Goal: Task Accomplishment & Management: Use online tool/utility

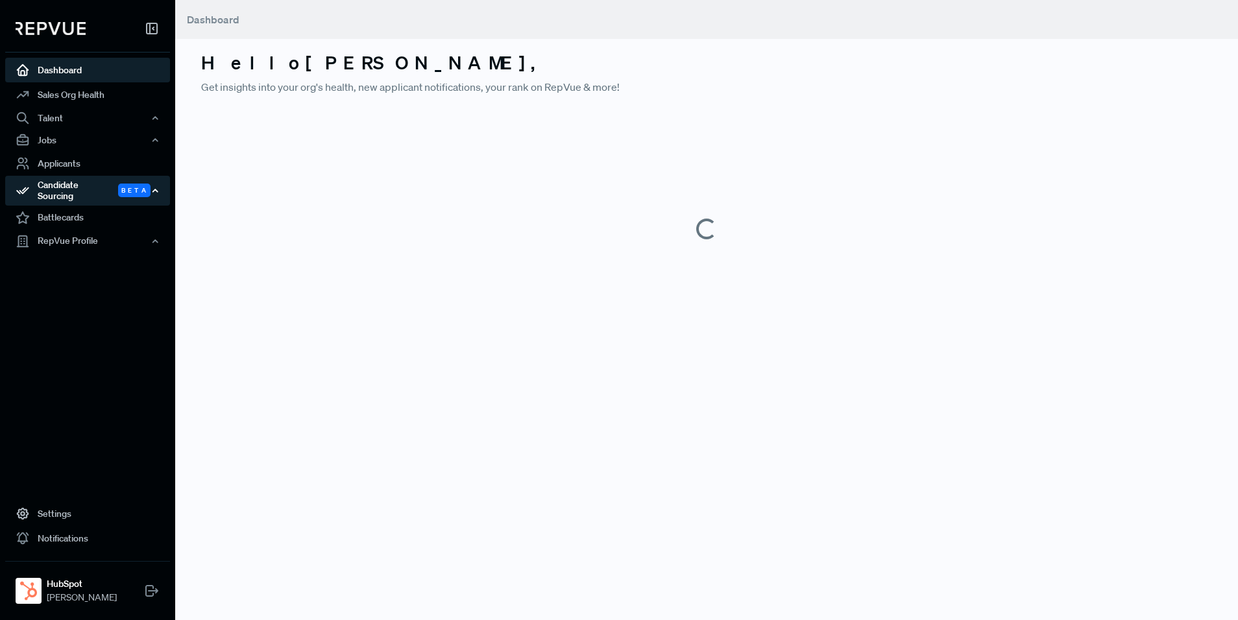
click at [141, 193] on div "Candidate Sourcing Beta" at bounding box center [87, 191] width 165 height 30
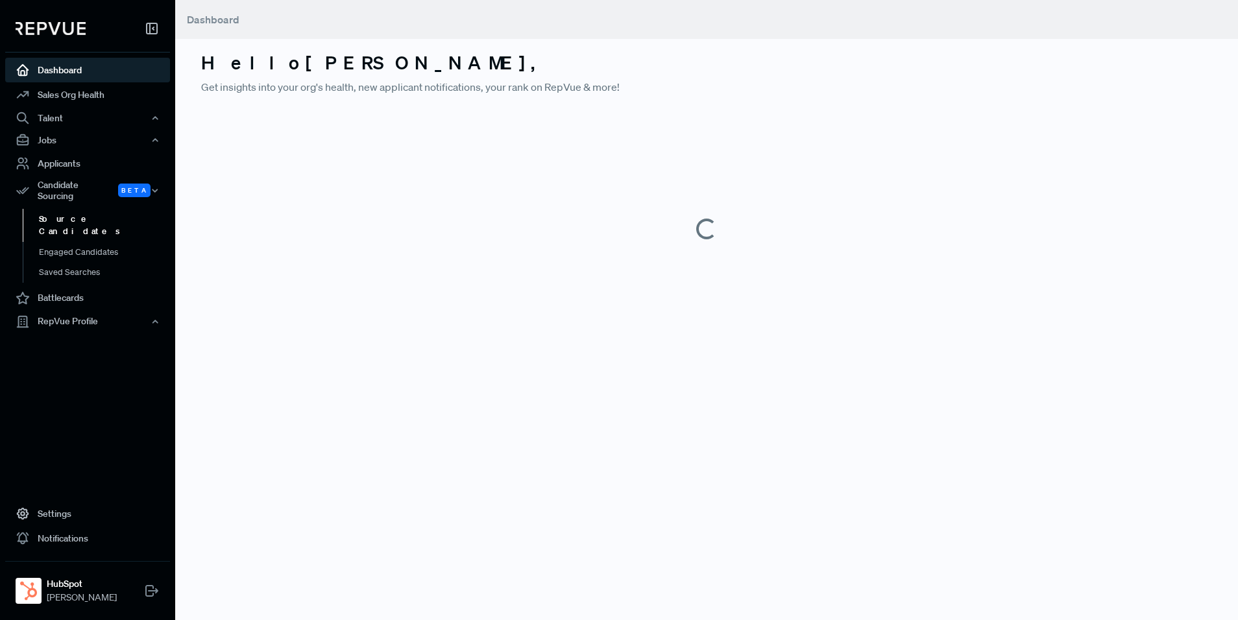
click at [126, 209] on link "Source Candidates" at bounding box center [105, 225] width 165 height 33
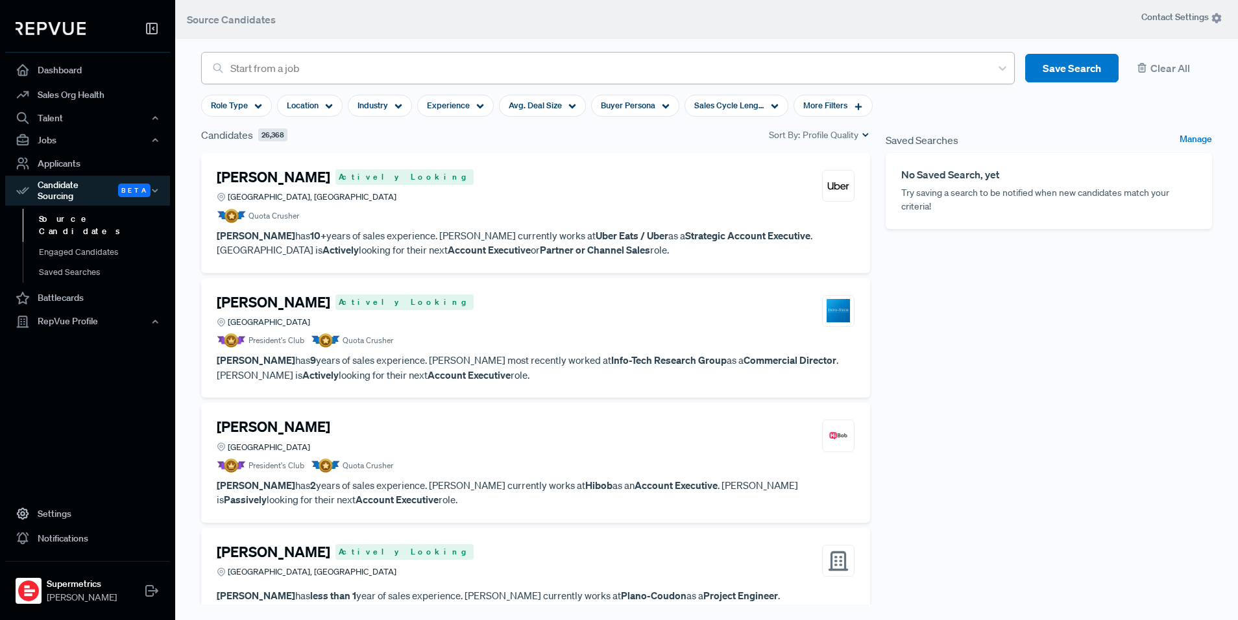
click at [441, 70] on div at bounding box center [607, 68] width 754 height 18
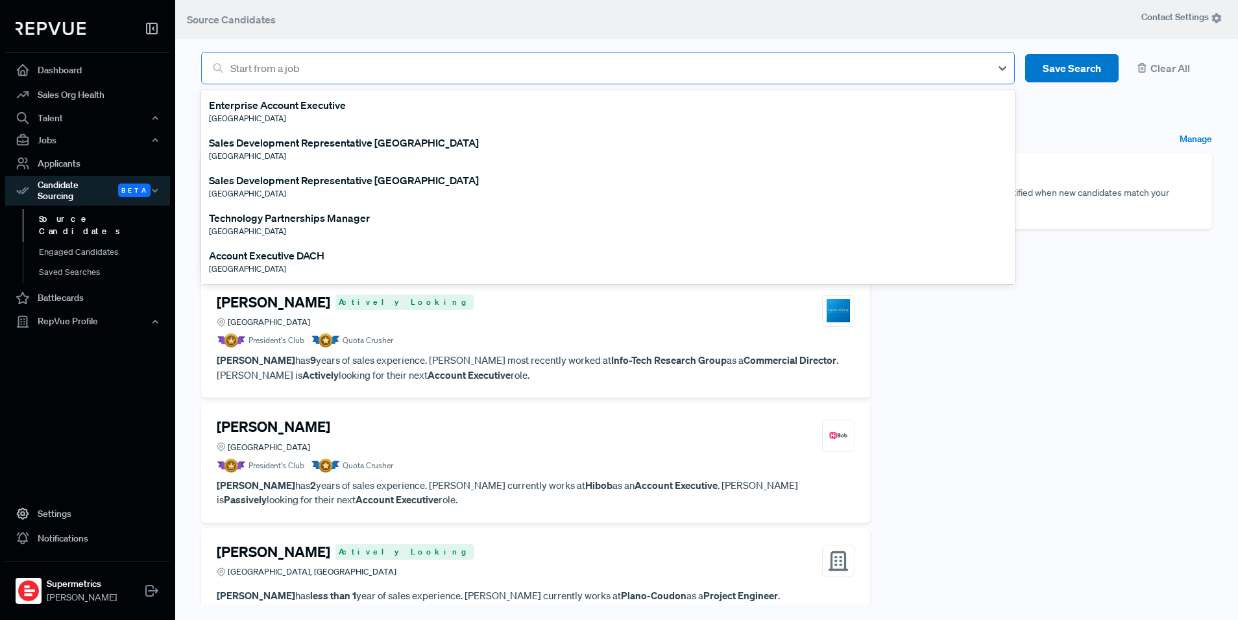
type input "e"
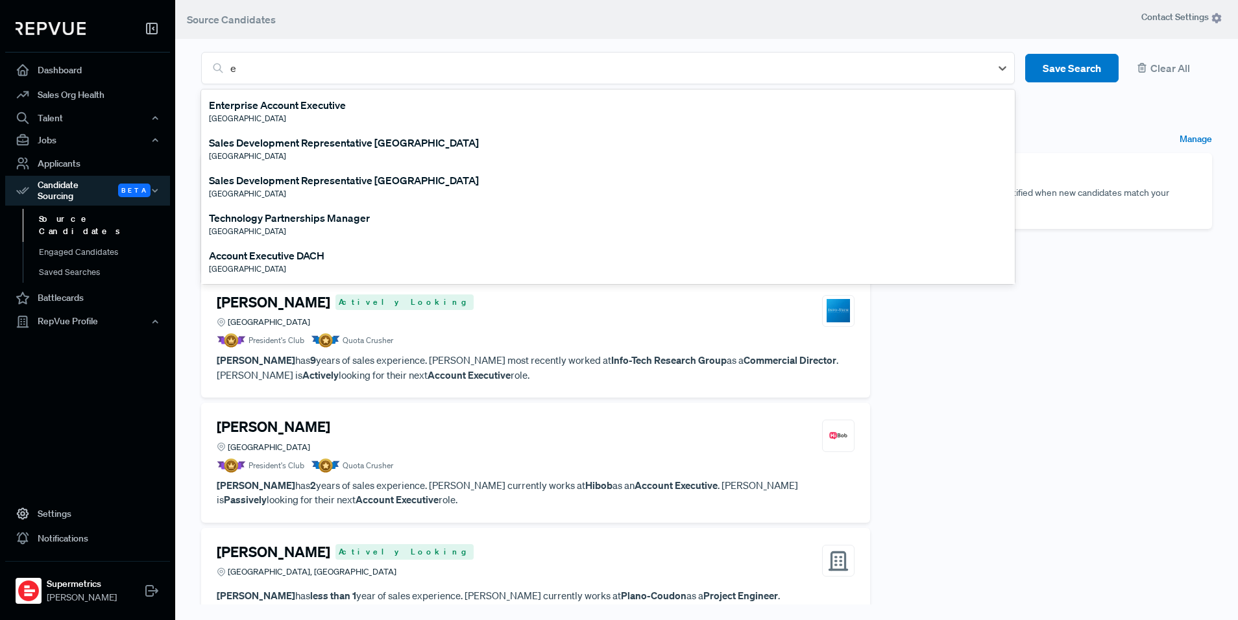
click at [359, 110] on div "Enterprise Account Executive United States" at bounding box center [608, 111] width 814 height 38
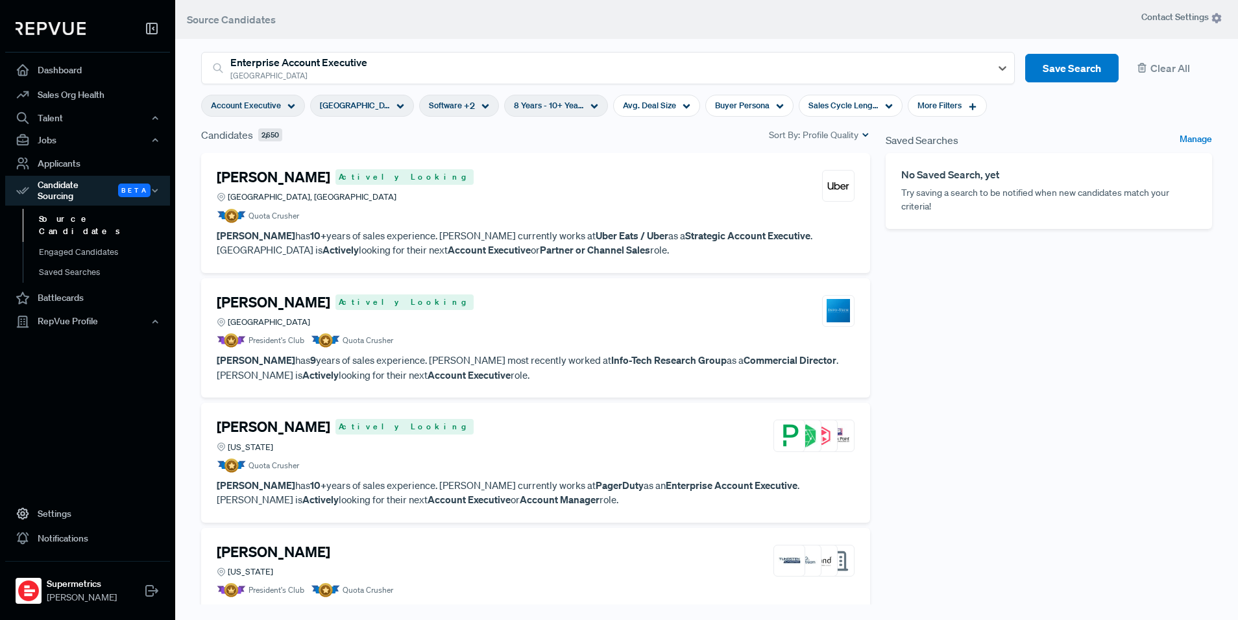
click at [1156, 352] on div "Saved Searches Manage No Saved Search, yet Try saving a search to be notified w…" at bounding box center [1049, 374] width 342 height 494
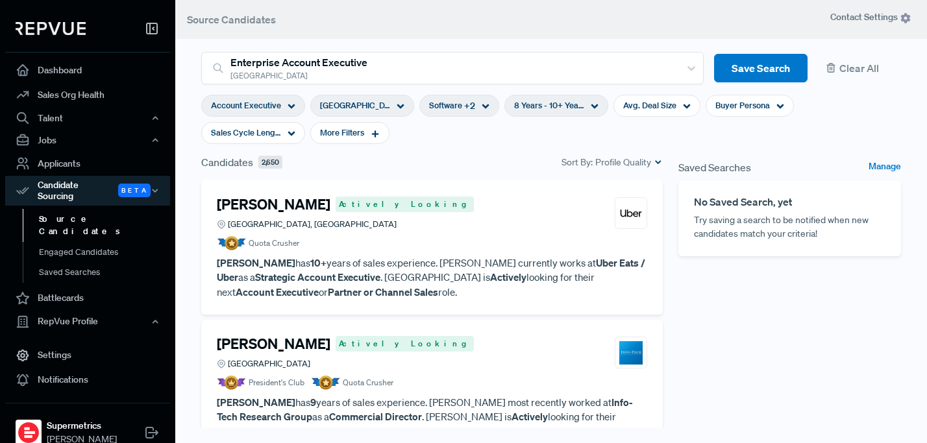
click at [745, 370] on div "Saved Searches Manage No Saved Search, yet Try saving a search to be notified w…" at bounding box center [789, 336] width 238 height 365
click at [832, 300] on div "Saved Searches Manage No Saved Search, yet Try saving a search to be notified w…" at bounding box center [789, 336] width 238 height 365
click at [281, 127] on span "Sales Cycle Length" at bounding box center [246, 133] width 70 height 12
click at [310, 140] on div "More Filters" at bounding box center [349, 133] width 79 height 22
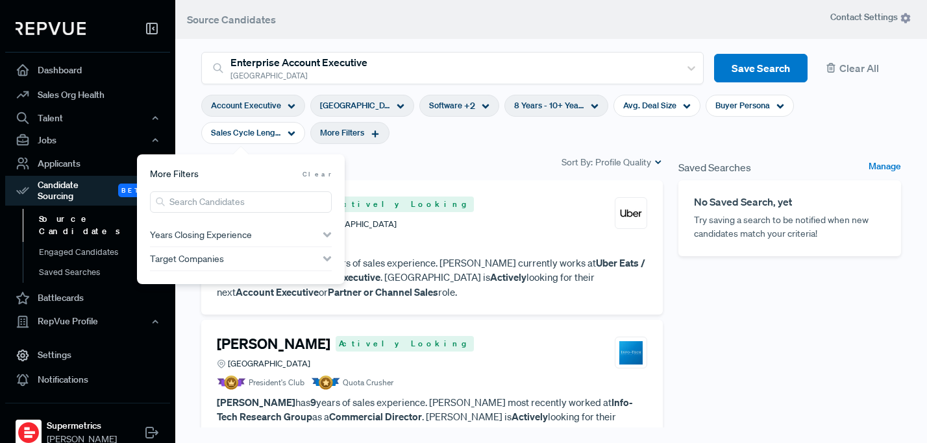
click at [213, 256] on span "Target Companies" at bounding box center [187, 259] width 74 height 10
click at [233, 284] on input "search" at bounding box center [241, 281] width 182 height 21
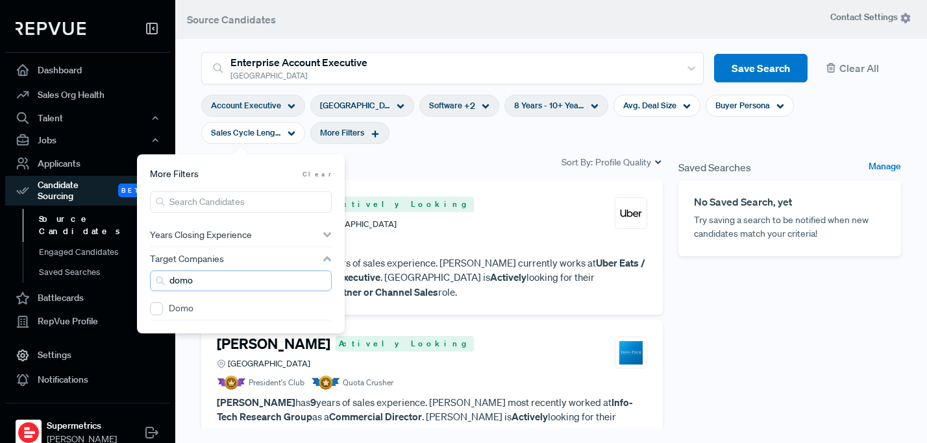
type input "domo"
click at [182, 306] on label "Domo" at bounding box center [181, 309] width 25 height 14
click at [163, 306] on input "Domo" at bounding box center [156, 308] width 13 height 13
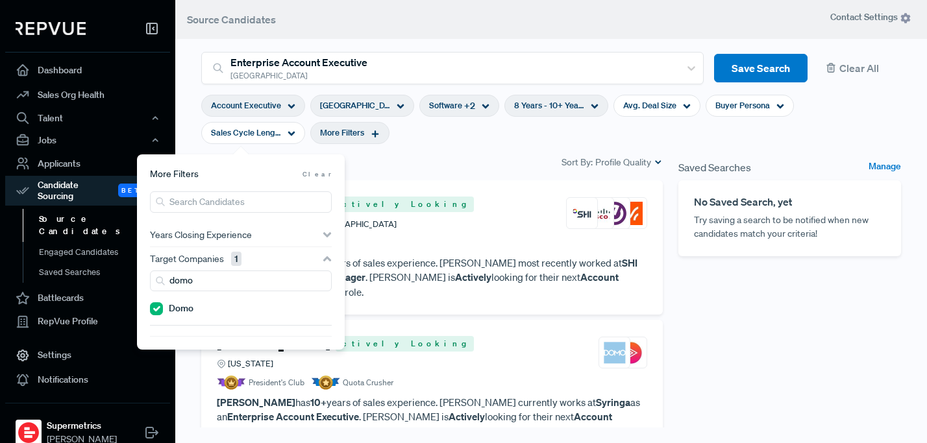
click at [533, 140] on section "Account Executive United States Software + 2 8 Years - 10+ Years Avg. Deal Size…" at bounding box center [550, 119] width 699 height 70
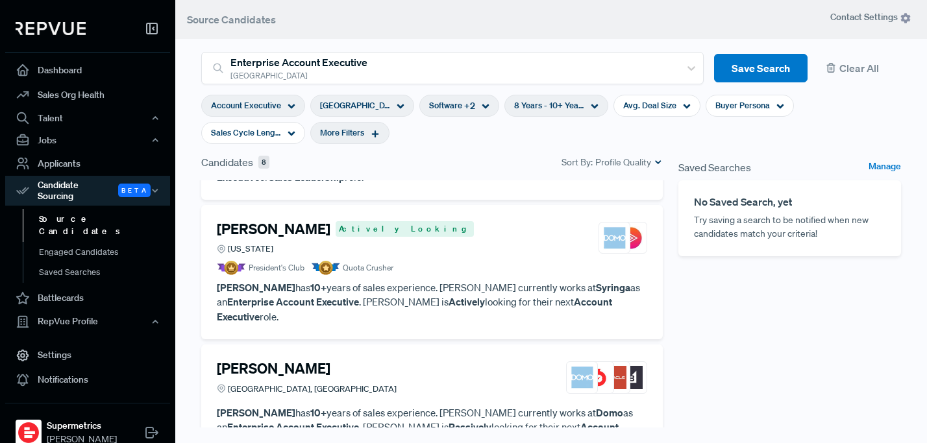
scroll to position [115, 0]
click at [596, 280] on strong "Syringa" at bounding box center [613, 286] width 34 height 13
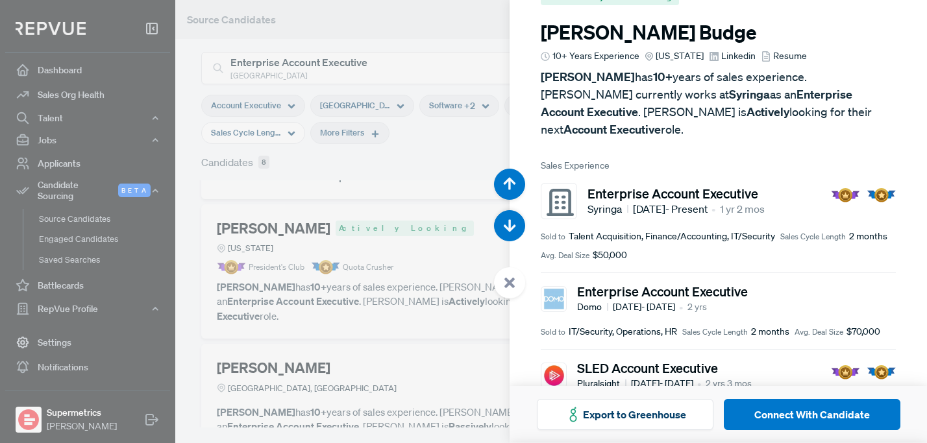
scroll to position [38, 0]
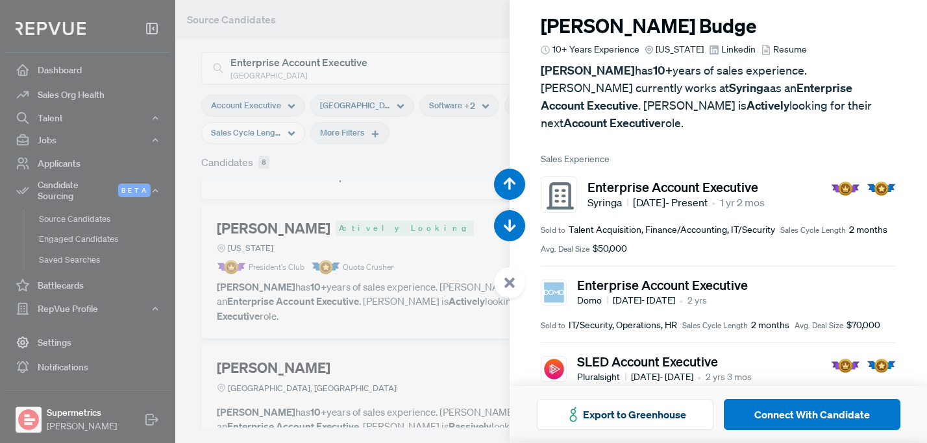
click at [329, 242] on div at bounding box center [463, 221] width 927 height 443
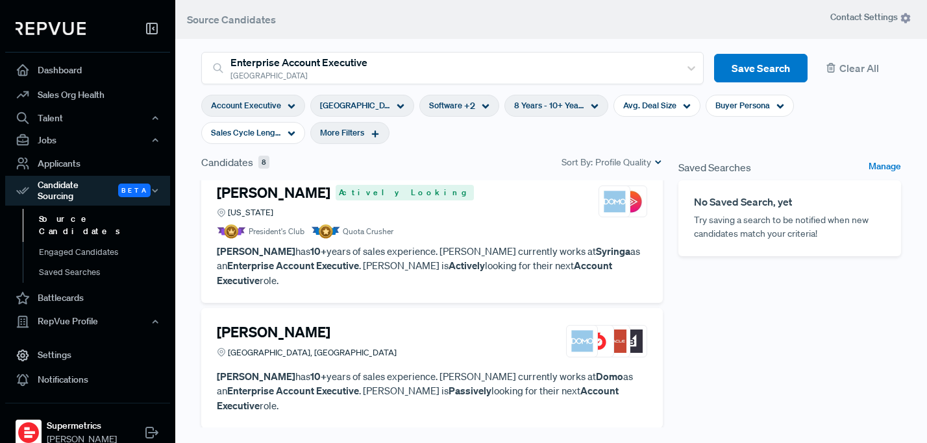
scroll to position [202, 0]
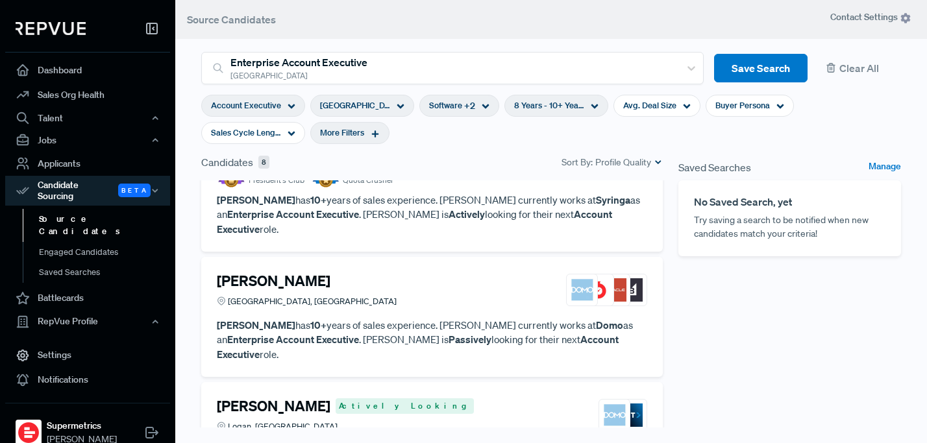
click at [393, 273] on div "Michael Putnam Greater Austin Area, TX" at bounding box center [432, 290] width 430 height 35
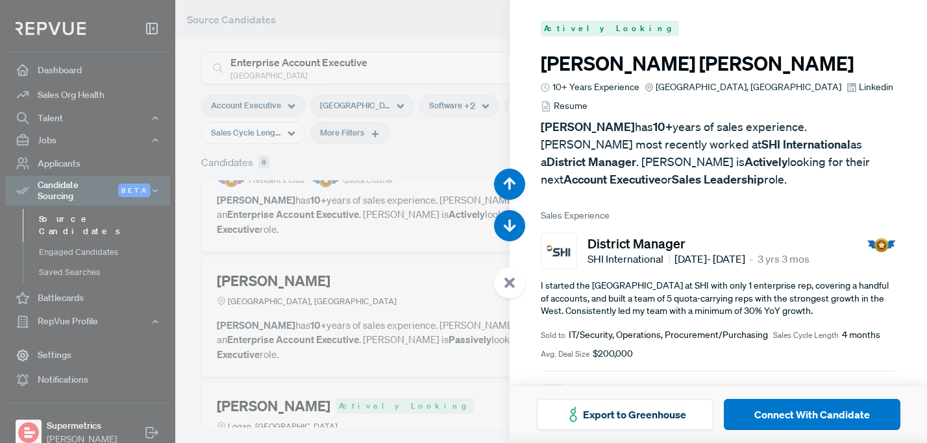
scroll to position [886, 0]
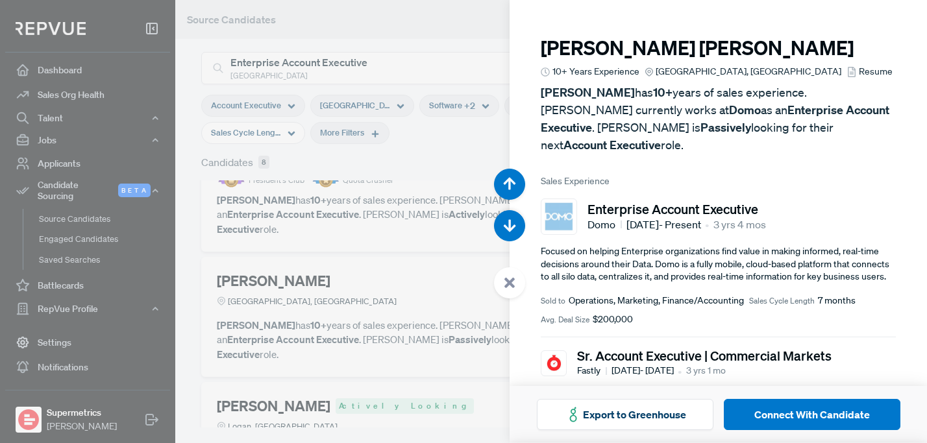
click at [646, 245] on p "Focused on helping Enterprise organizations find value in making informed, real…" at bounding box center [717, 264] width 355 height 38
click at [319, 261] on div at bounding box center [463, 221] width 927 height 443
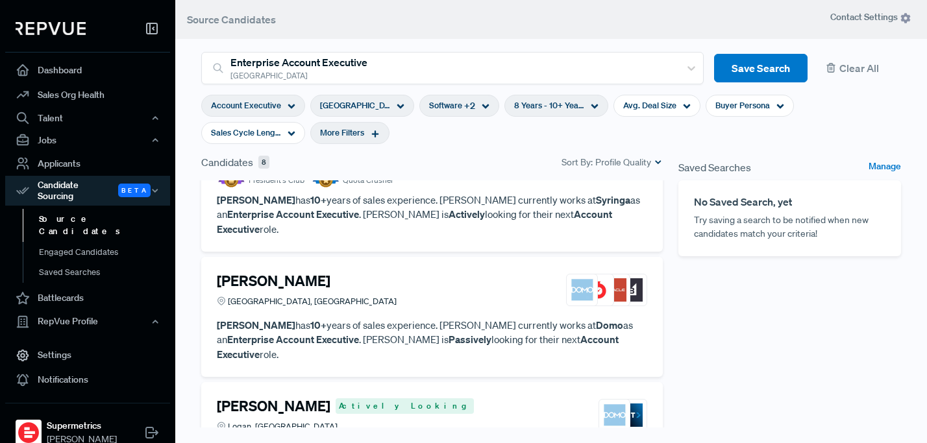
click at [448, 280] on article "Michael Putnam Greater Austin Area, TX" at bounding box center [432, 293] width 430 height 40
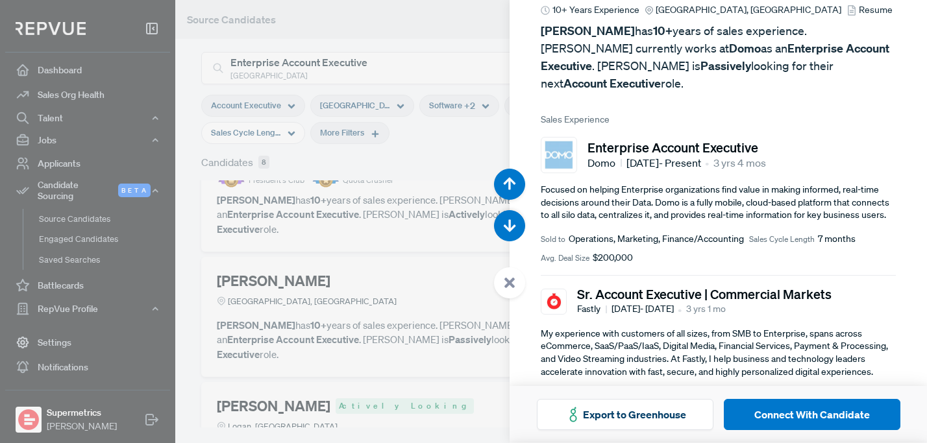
scroll to position [61, 0]
click at [332, 141] on div at bounding box center [463, 221] width 927 height 443
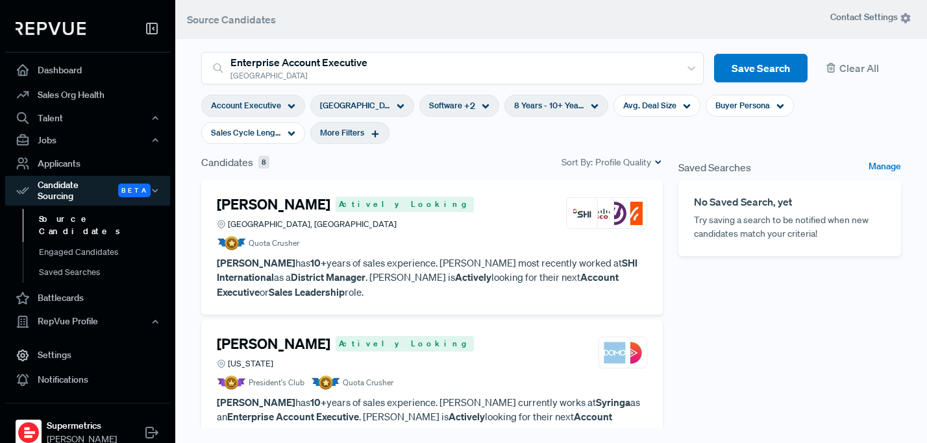
drag, startPoint x: 637, startPoint y: 105, endPoint x: 649, endPoint y: 121, distance: 19.9
click at [637, 105] on span "Avg. Deal Size" at bounding box center [649, 105] width 53 height 12
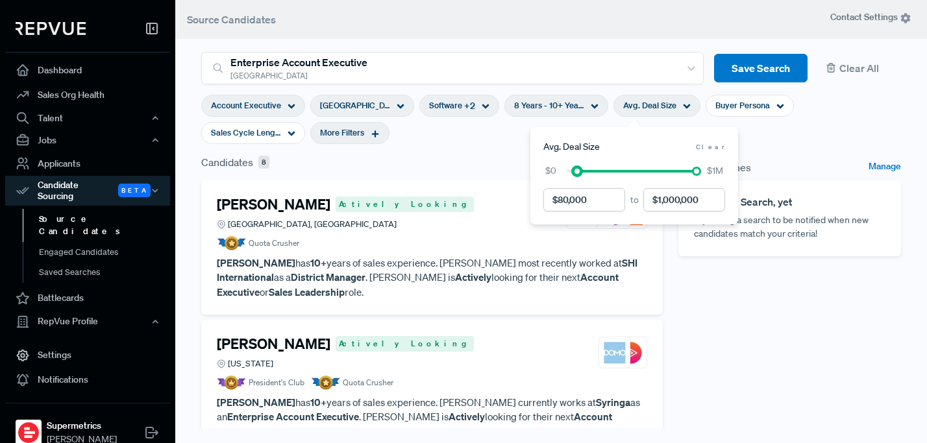
drag, startPoint x: 565, startPoint y: 173, endPoint x: 576, endPoint y: 175, distance: 10.6
click at [576, 175] on div "$0 $1M" at bounding box center [634, 171] width 182 height 14
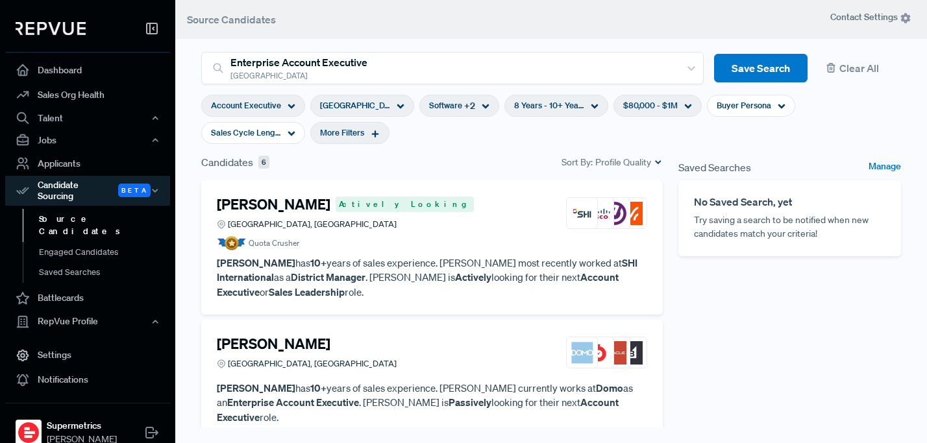
click at [795, 376] on div "Saved Searches Manage No Saved Search, yet Try saving a search to be notified w…" at bounding box center [789, 336] width 238 height 365
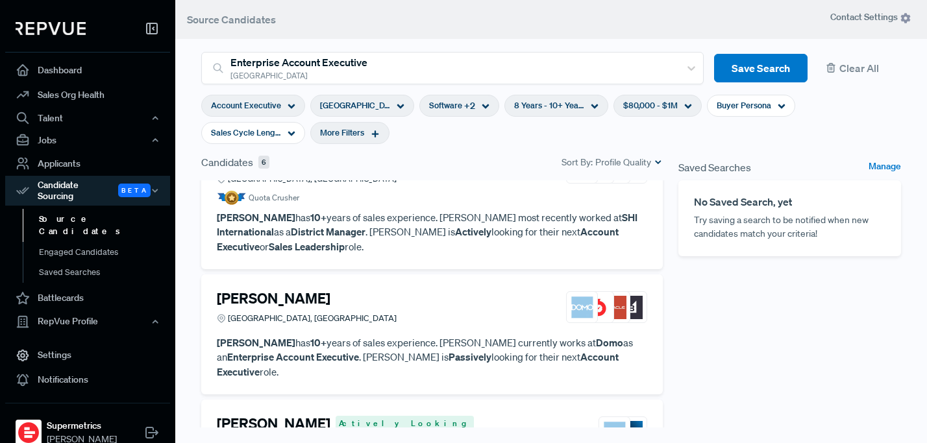
scroll to position [47, 0]
click at [458, 301] on div "Michael Putnam Greater Austin Area, TX" at bounding box center [432, 306] width 430 height 35
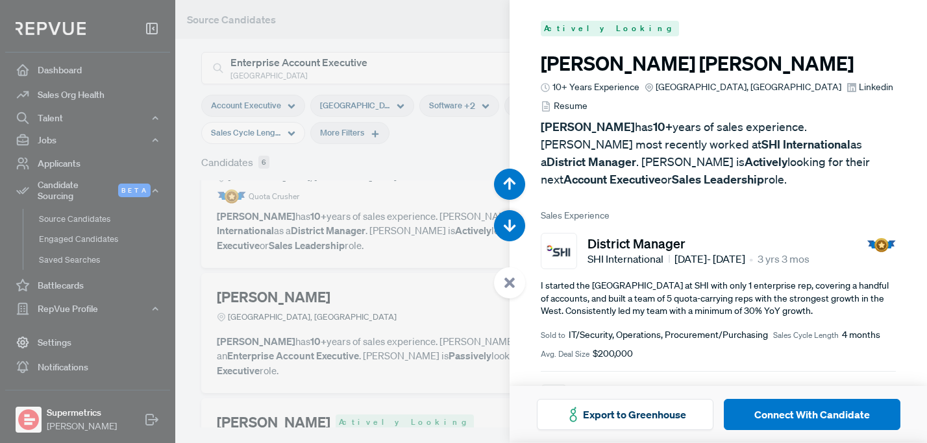
scroll to position [443, 0]
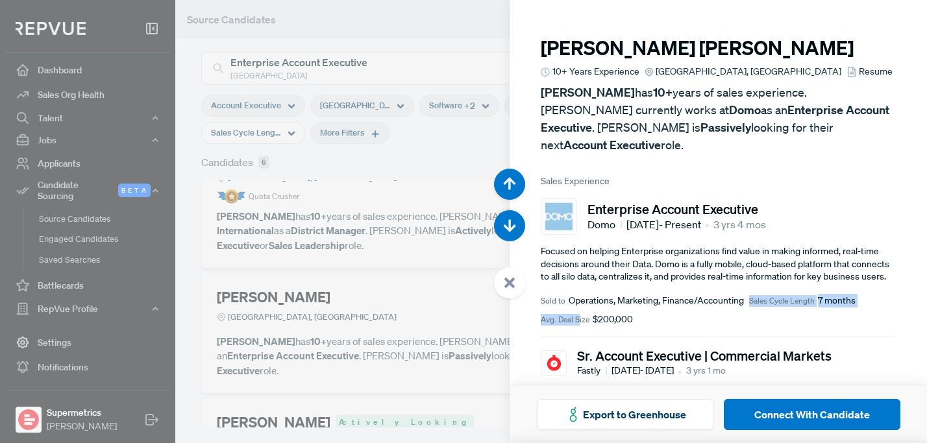
drag, startPoint x: 675, startPoint y: 306, endPoint x: 589, endPoint y: 288, distance: 87.6
click at [579, 300] on div "Sold to Operations, Marketing, Finance/Accounting Sales Cycle Length 7 months A…" at bounding box center [717, 310] width 355 height 32
click at [625, 226] on article "Enterprise Account Executive Domo Apr 2022 - Present • 3 yrs 4 mos Focused on h…" at bounding box center [717, 262] width 355 height 149
drag, startPoint x: 658, startPoint y: 199, endPoint x: 757, endPoint y: 207, distance: 98.9
click at [756, 217] on div "Domo Apr 2022 - Present • 3 yrs 4 mos" at bounding box center [676, 225] width 178 height 16
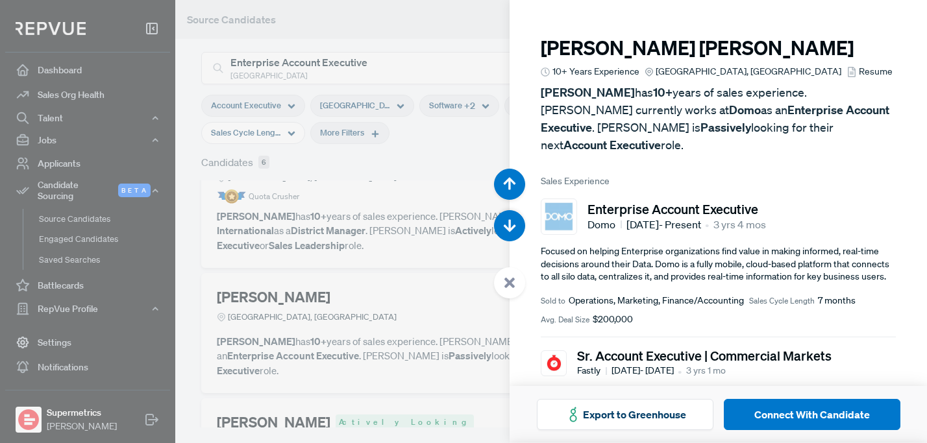
click at [755, 273] on article "Enterprise Account Executive Domo Apr 2022 - Present • 3 yrs 4 mos Focused on h…" at bounding box center [717, 262] width 355 height 149
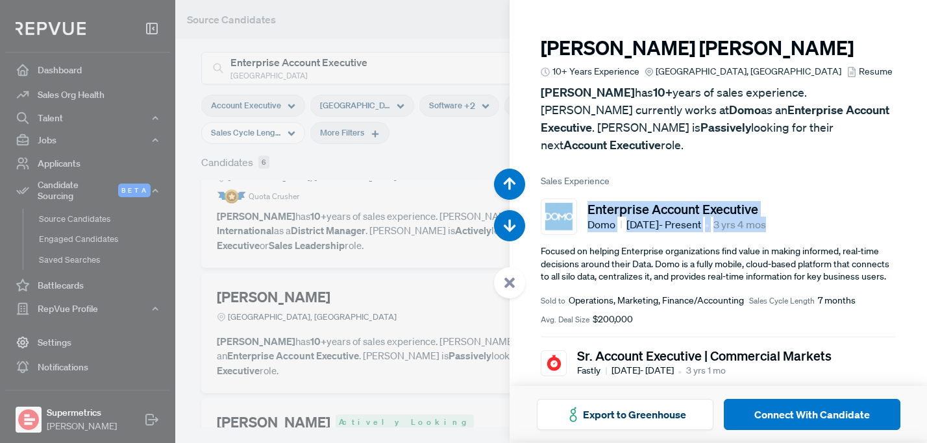
drag, startPoint x: 640, startPoint y: 197, endPoint x: 616, endPoint y: 228, distance: 39.7
click at [586, 199] on div "Enterprise Account Executive Domo Apr 2022 - Present • 3 yrs 4 mos" at bounding box center [717, 217] width 355 height 36
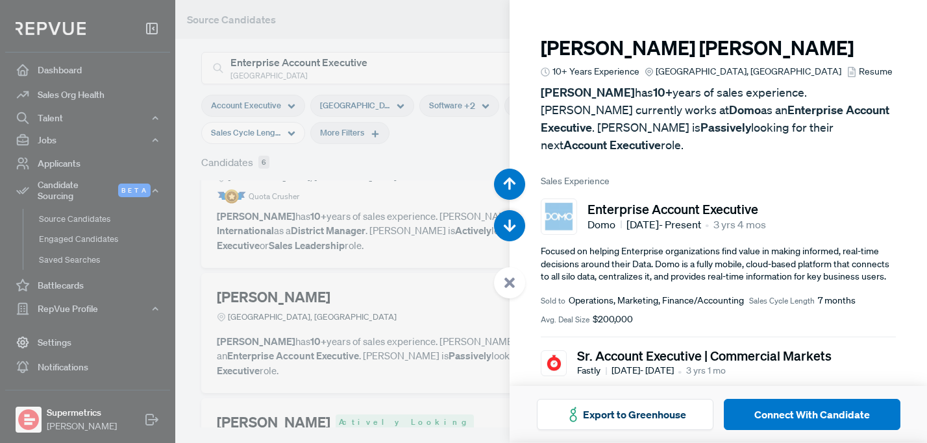
click at [686, 250] on p "Focused on helping Enterprise organizations find value in making informed, real…" at bounding box center [717, 264] width 355 height 38
click at [402, 236] on div at bounding box center [463, 221] width 927 height 443
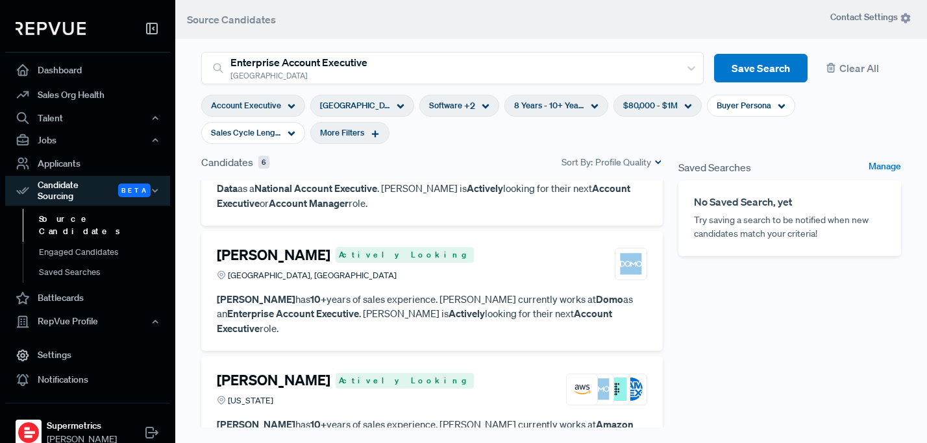
scroll to position [360, 0]
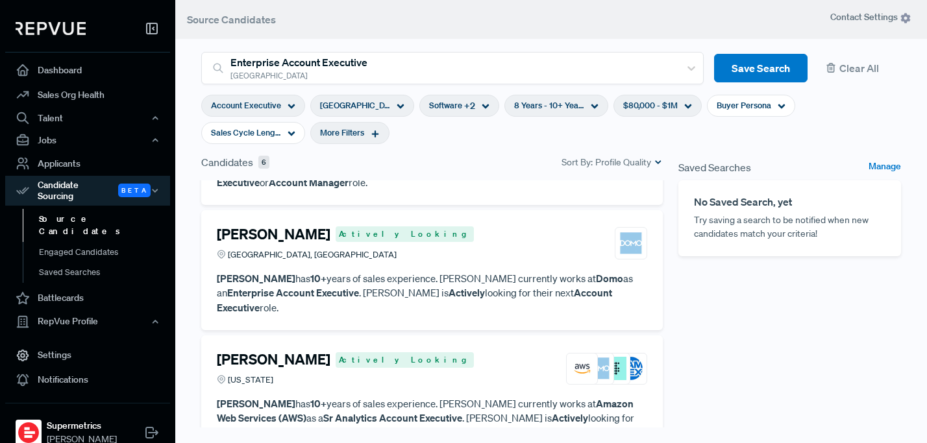
click at [320, 129] on span "More Filters" at bounding box center [342, 133] width 44 height 12
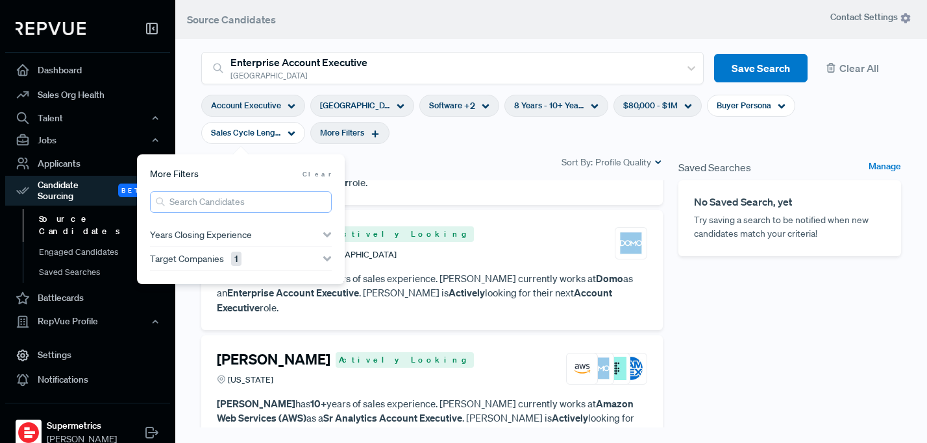
drag, startPoint x: 230, startPoint y: 198, endPoint x: 231, endPoint y: 211, distance: 13.0
click at [231, 204] on input "search" at bounding box center [241, 201] width 182 height 21
click at [327, 257] on icon "button" at bounding box center [326, 258] width 9 height 9
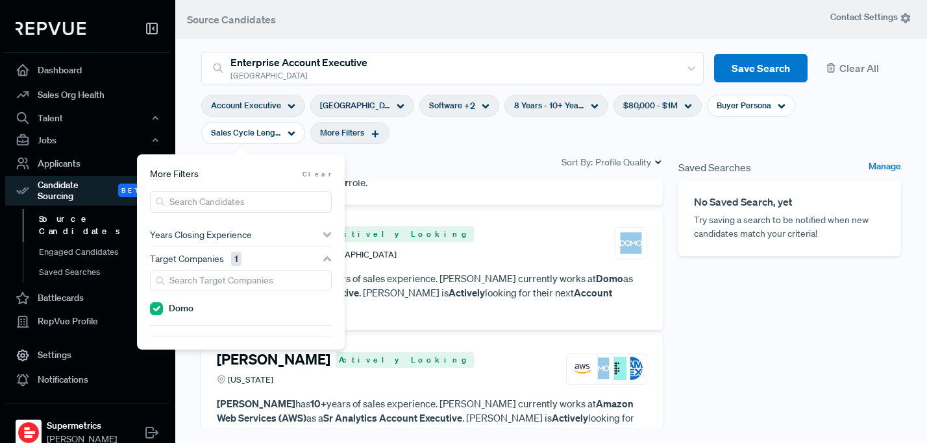
click at [290, 269] on div "Target Companies 1" at bounding box center [241, 258] width 182 height 23
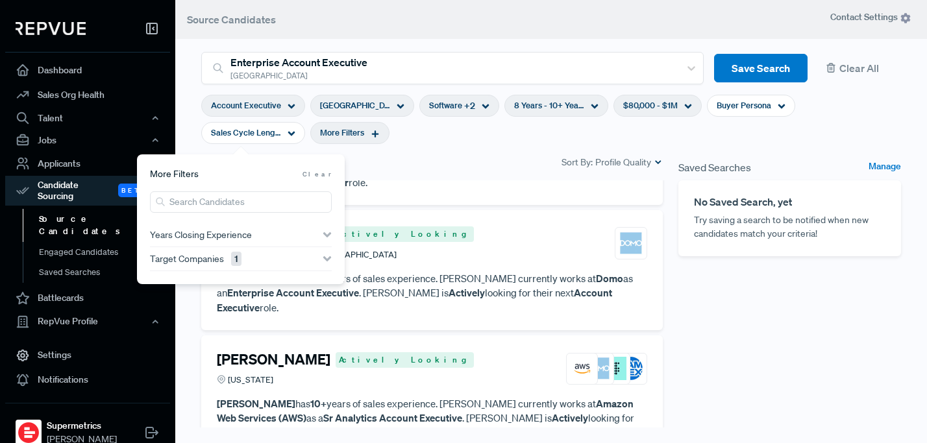
click at [297, 268] on div "Target Companies 1" at bounding box center [241, 258] width 182 height 23
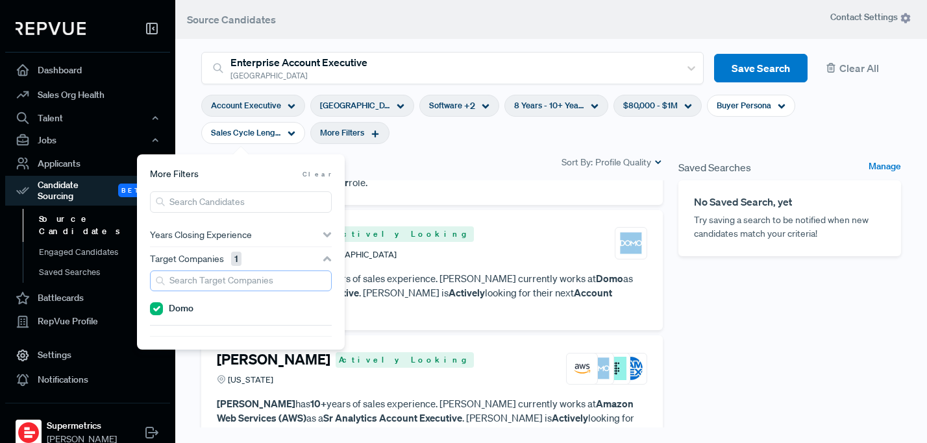
click at [254, 282] on input "search" at bounding box center [241, 281] width 182 height 21
type input "f"
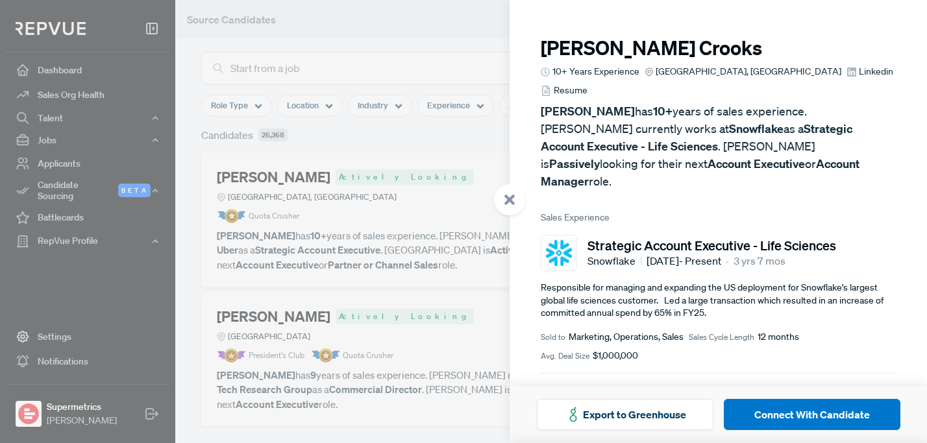
click at [858, 71] on span "Linkedin" at bounding box center [875, 72] width 34 height 14
click at [361, 133] on div at bounding box center [463, 221] width 927 height 443
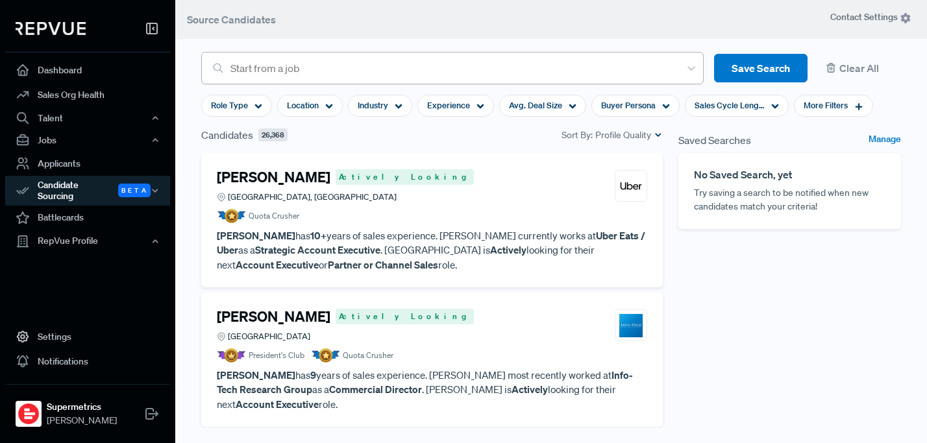
click at [499, 73] on div at bounding box center [451, 68] width 443 height 18
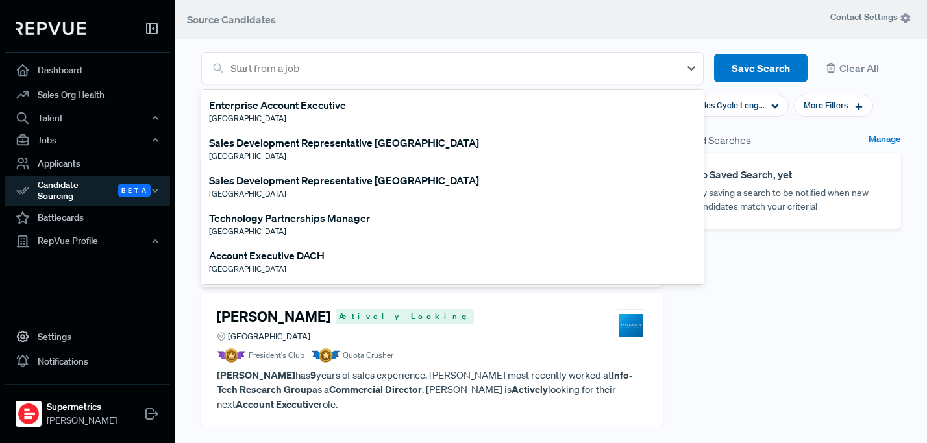
type input "e"
click at [315, 113] on div "[GEOGRAPHIC_DATA]" at bounding box center [277, 119] width 137 height 12
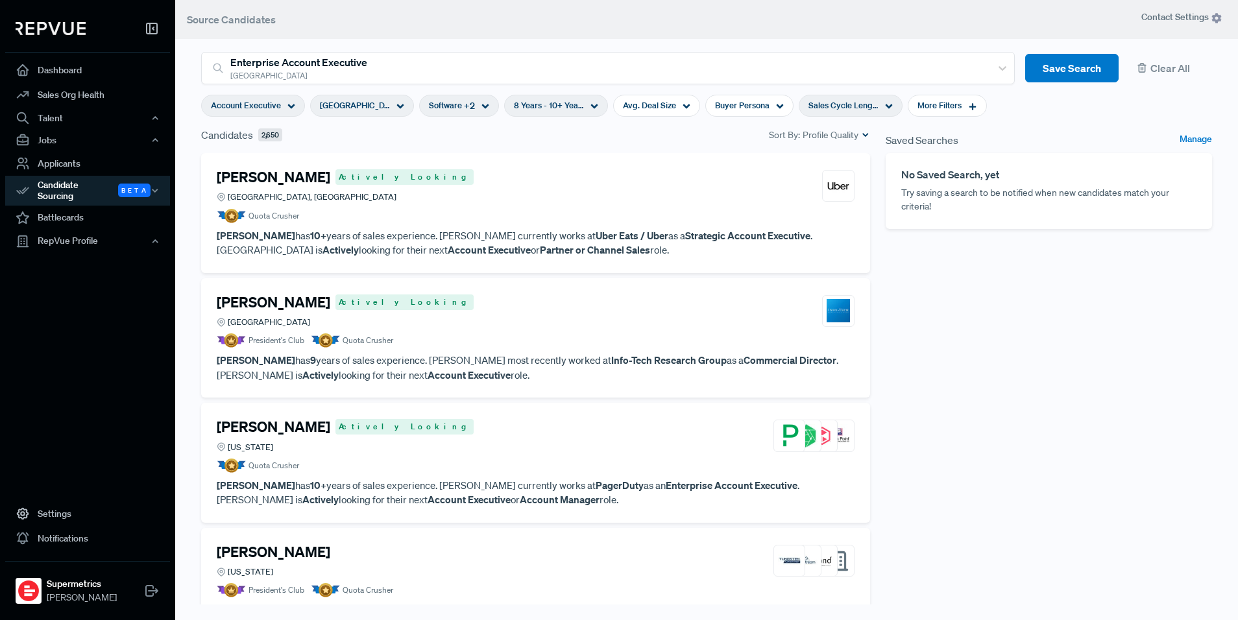
click at [845, 110] on span "Sales Cycle Length" at bounding box center [843, 105] width 70 height 12
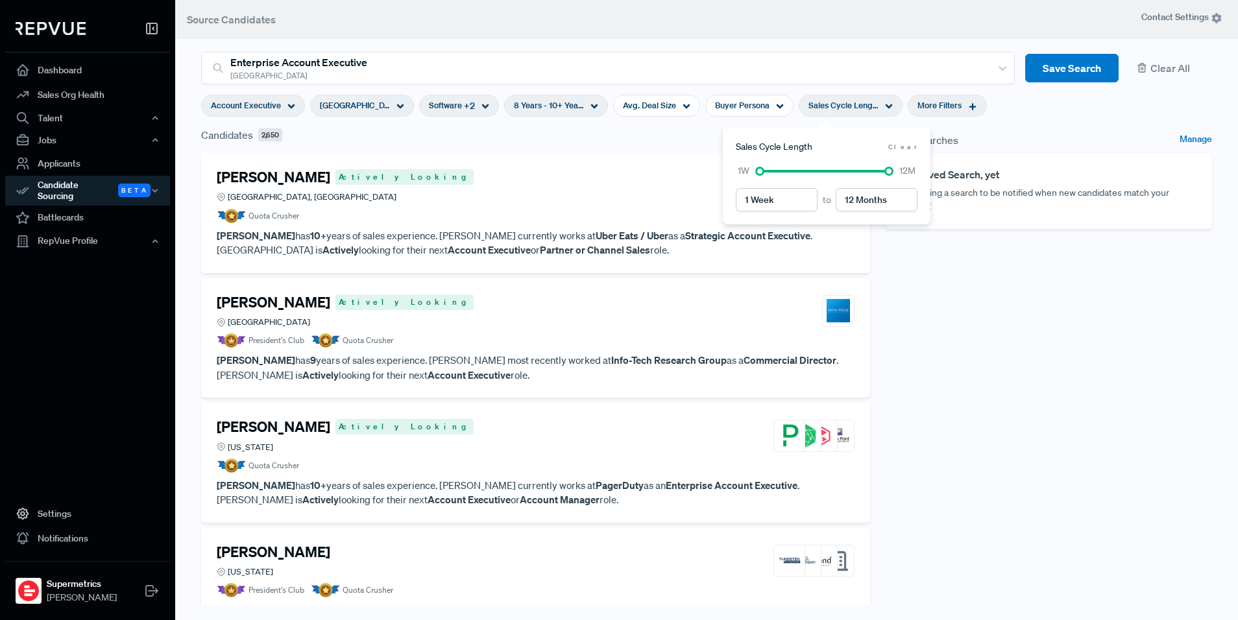
click at [917, 106] on span "More Filters" at bounding box center [939, 105] width 44 height 12
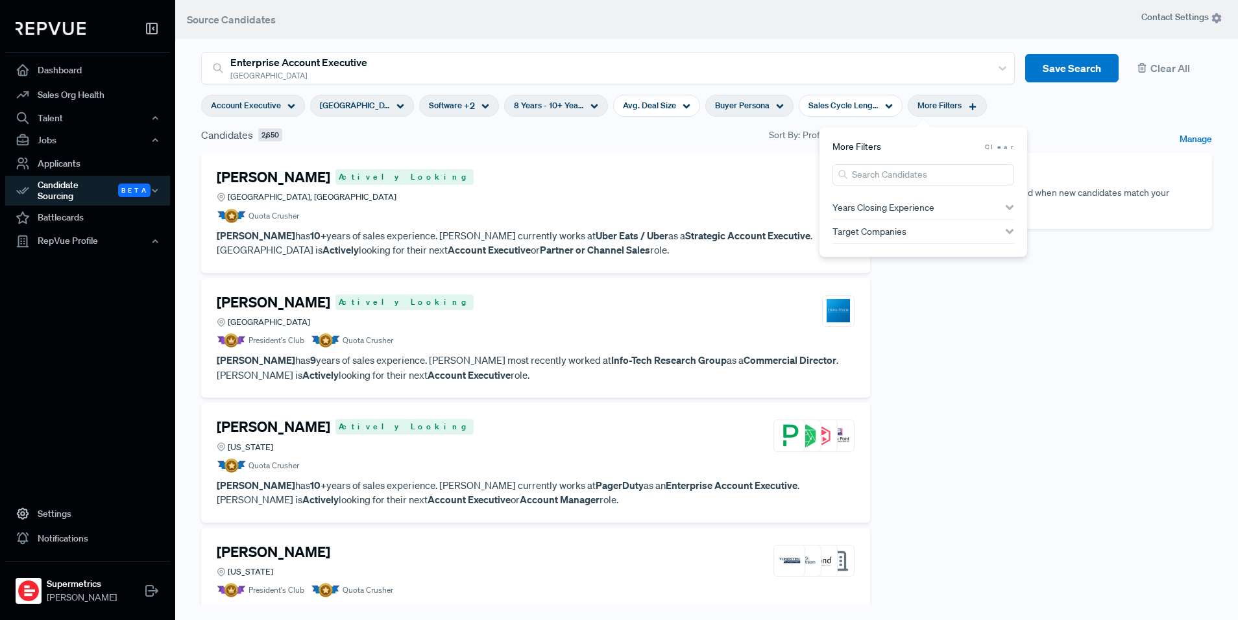
click at [744, 108] on span "Buyer Persona" at bounding box center [742, 105] width 55 height 12
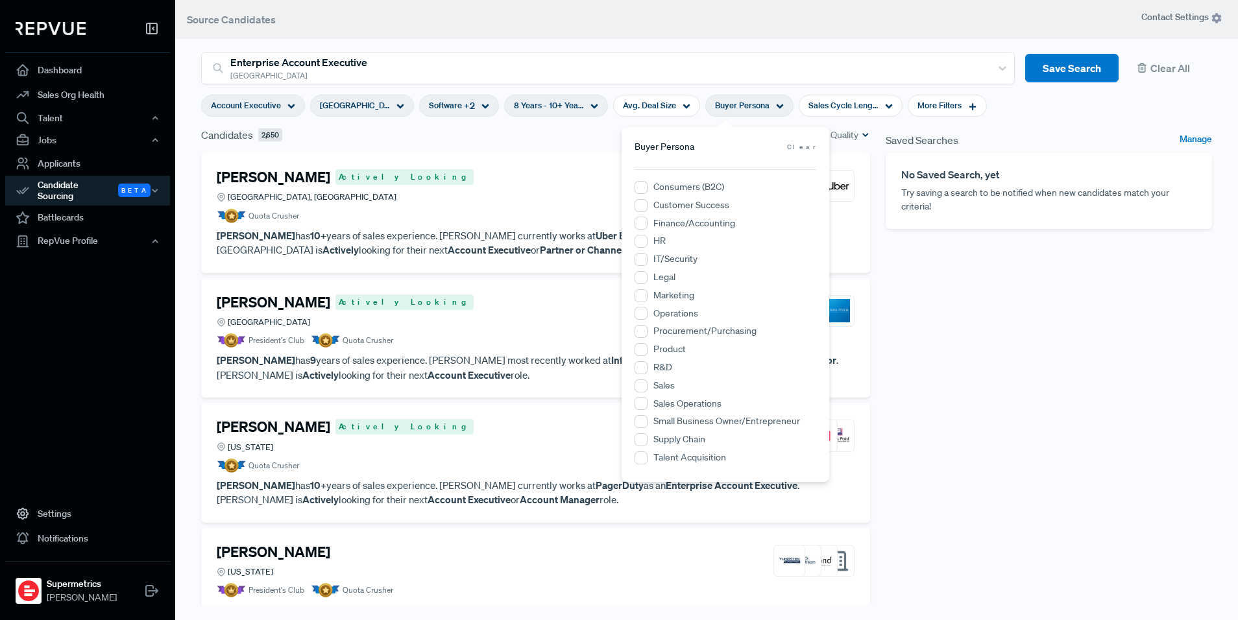
click at [681, 298] on label "Marketing" at bounding box center [673, 296] width 41 height 14
click at [648, 298] on input "Marketing" at bounding box center [641, 295] width 13 height 13
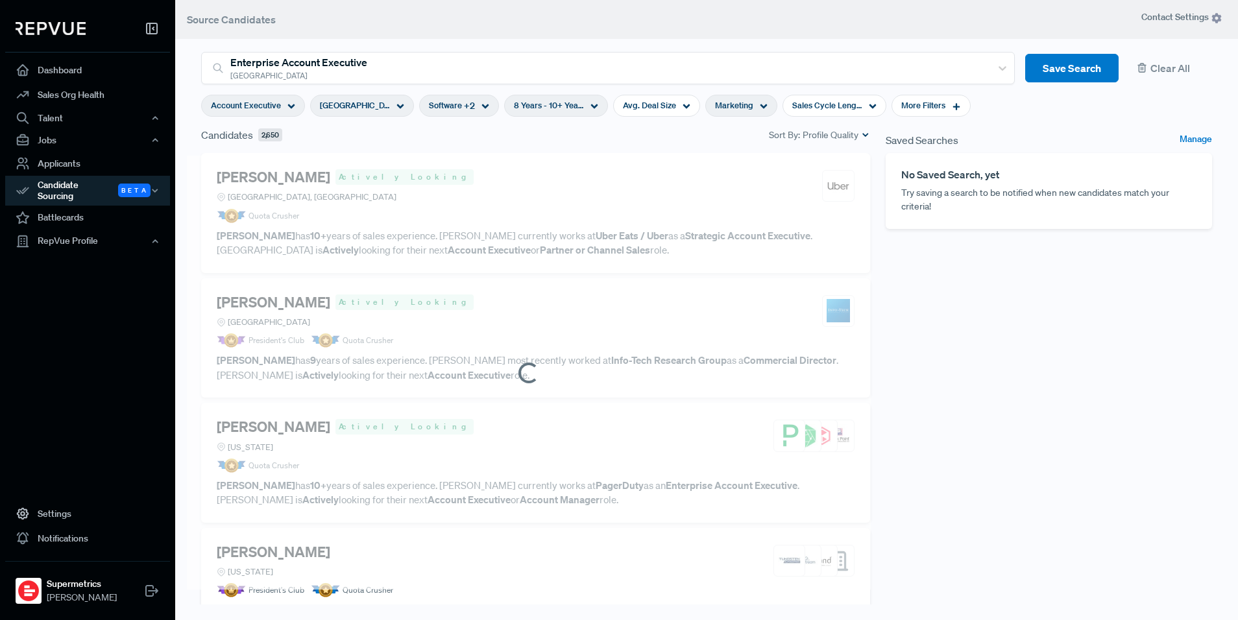
click at [926, 298] on div "Saved Searches Manage No Saved Search, yet Try saving a search to be notified w…" at bounding box center [1049, 374] width 342 height 494
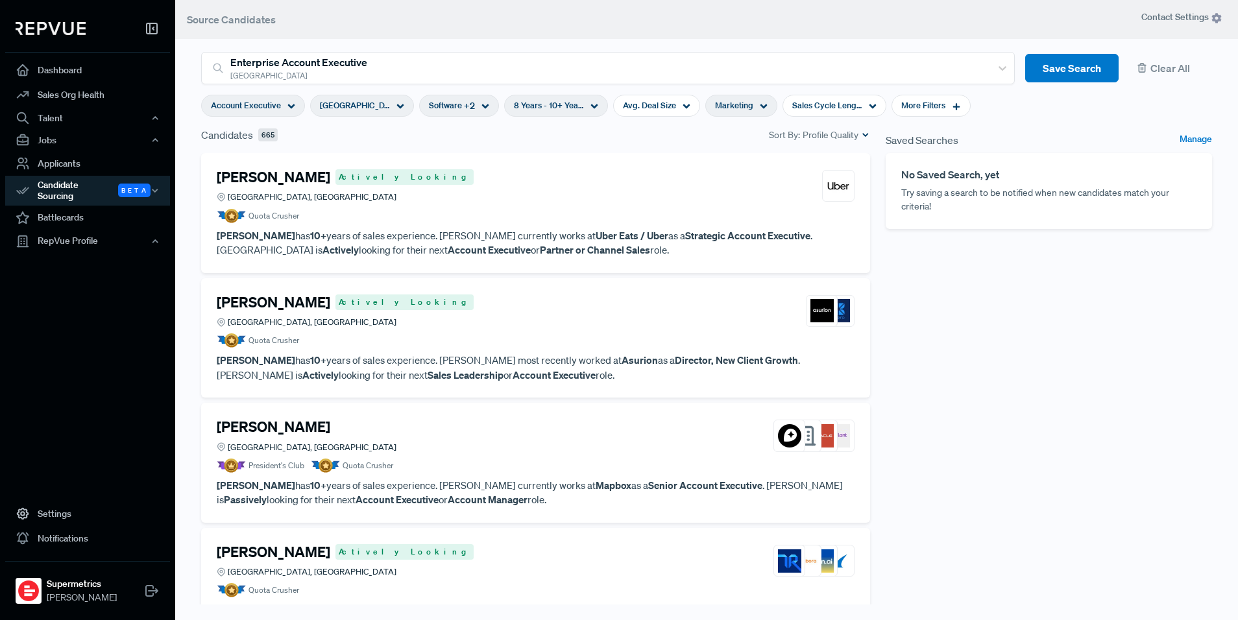
click at [637, 118] on section "Account Executive United States Software + 2 8 Years - 10+ Years Avg. Deal Size…" at bounding box center [586, 105] width 770 height 43
click at [639, 110] on span "Avg. Deal Size" at bounding box center [649, 105] width 53 height 12
click at [566, 200] on input "currency" at bounding box center [584, 199] width 82 height 23
type input "$80,000"
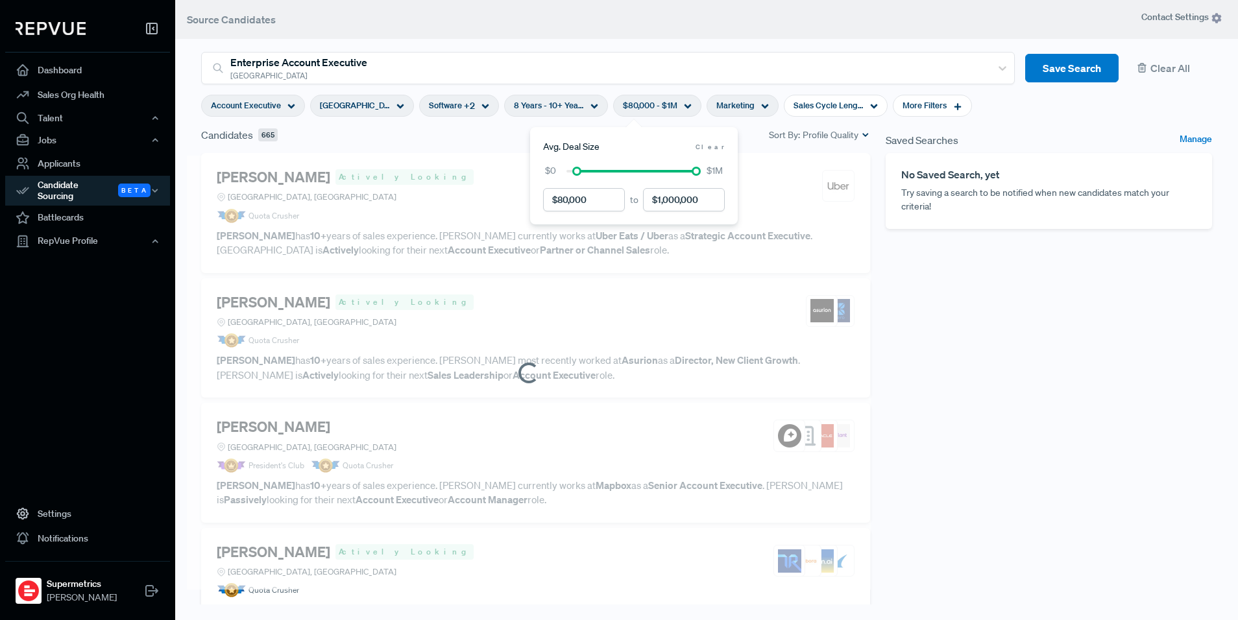
click at [926, 443] on div "Saved Searches Manage No Saved Search, yet Try saving a search to be notified w…" at bounding box center [1049, 374] width 342 height 494
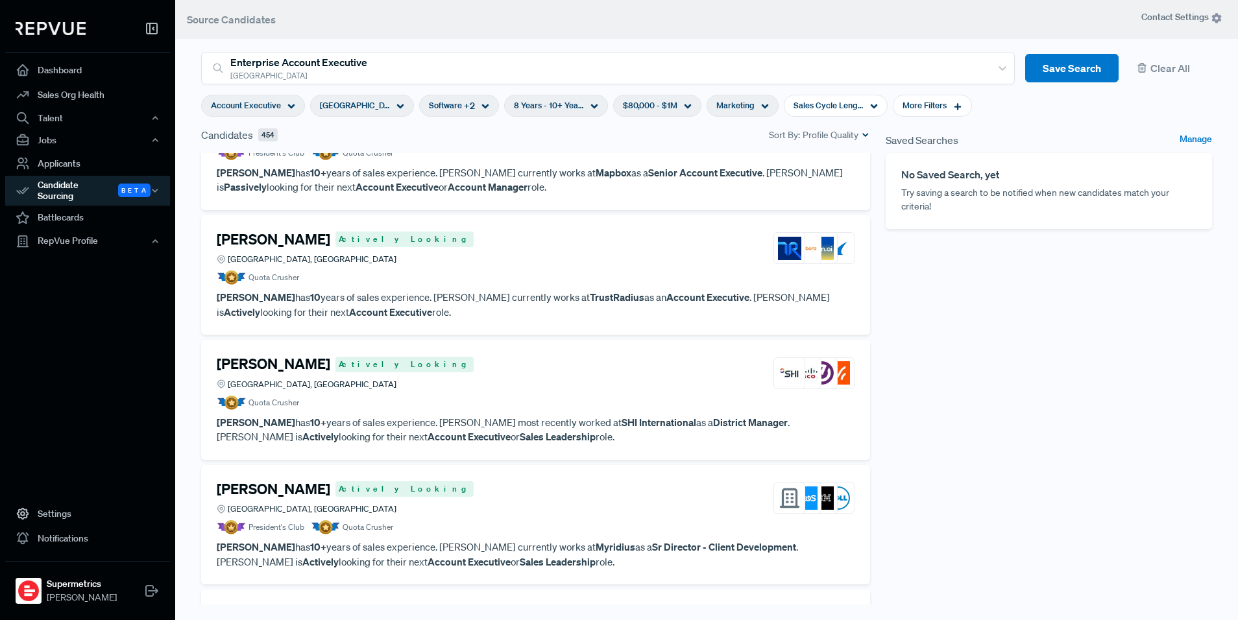
scroll to position [315, 0]
click at [716, 103] on span "Marketing" at bounding box center [735, 105] width 38 height 12
drag, startPoint x: 1045, startPoint y: 358, endPoint x: 1034, endPoint y: 359, distance: 11.2
click at [926, 358] on div "Saved Searches Manage No Saved Search, yet Try saving a search to be notified w…" at bounding box center [1049, 374] width 342 height 494
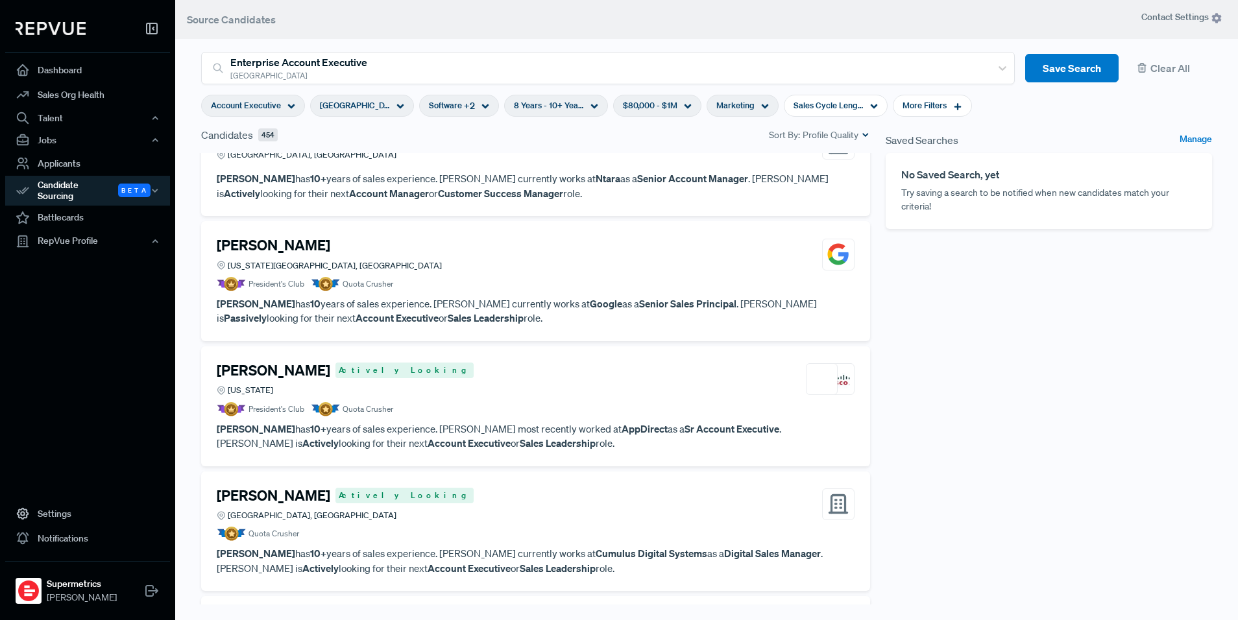
scroll to position [1281, 0]
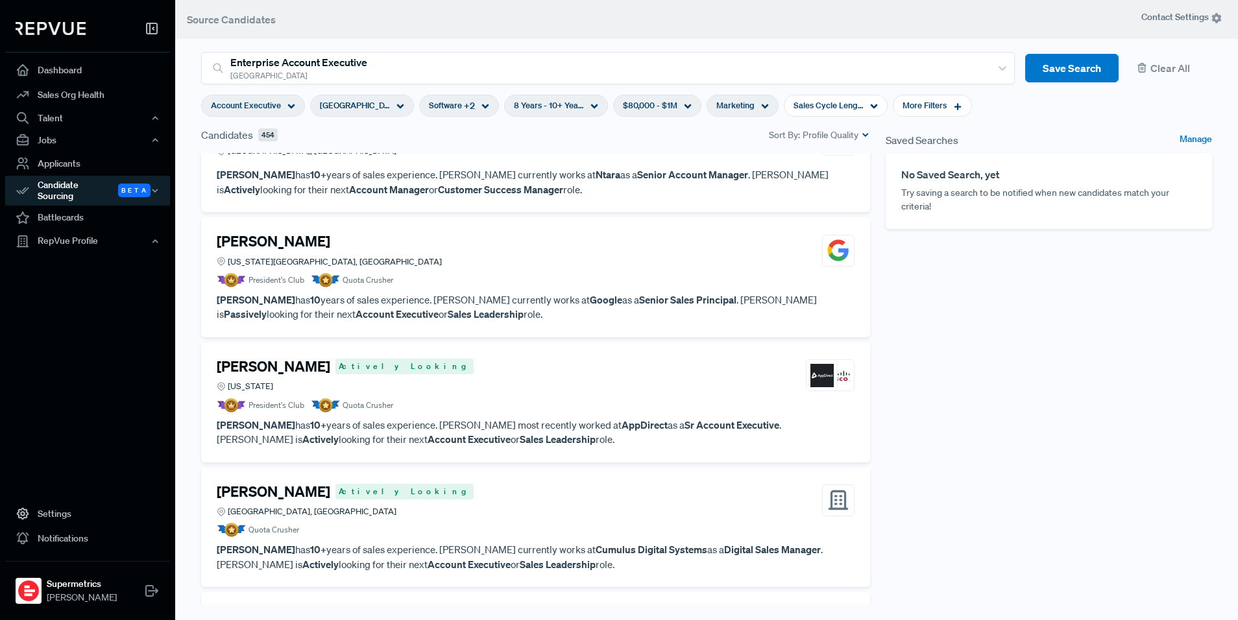
click at [466, 438] on p "Camilo Jurado has 10+ years of sales experience. Camilo most recently worked at…" at bounding box center [536, 432] width 638 height 29
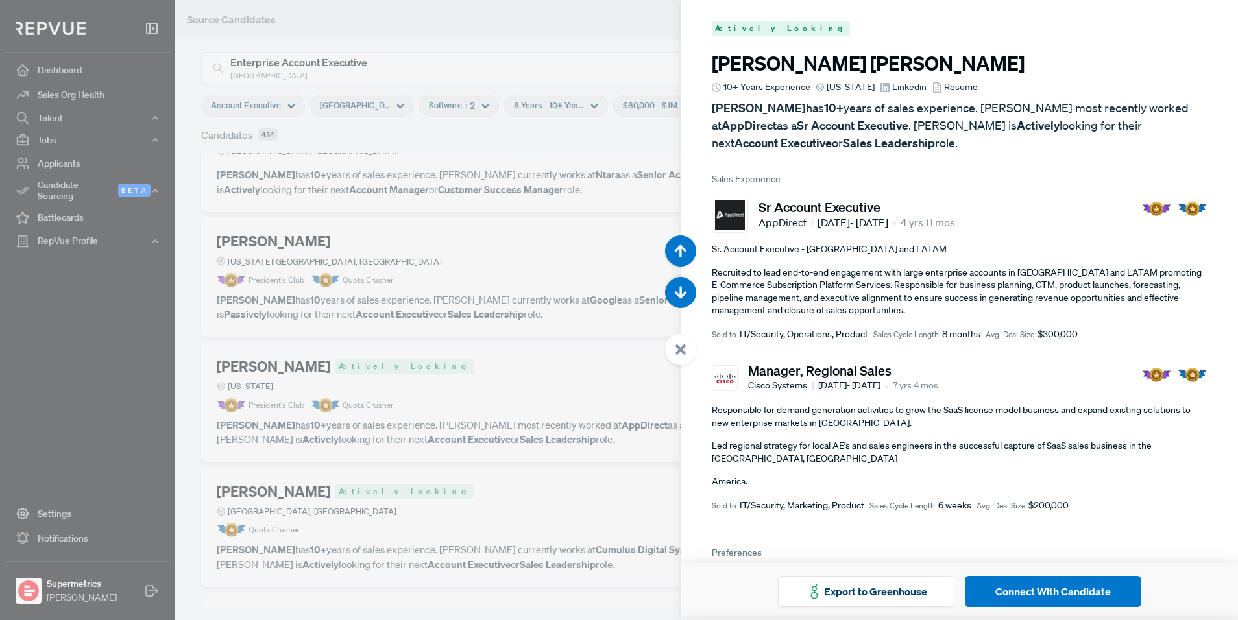
click at [892, 87] on span "Linkedin" at bounding box center [909, 87] width 34 height 14
click at [524, 356] on div at bounding box center [619, 310] width 1238 height 620
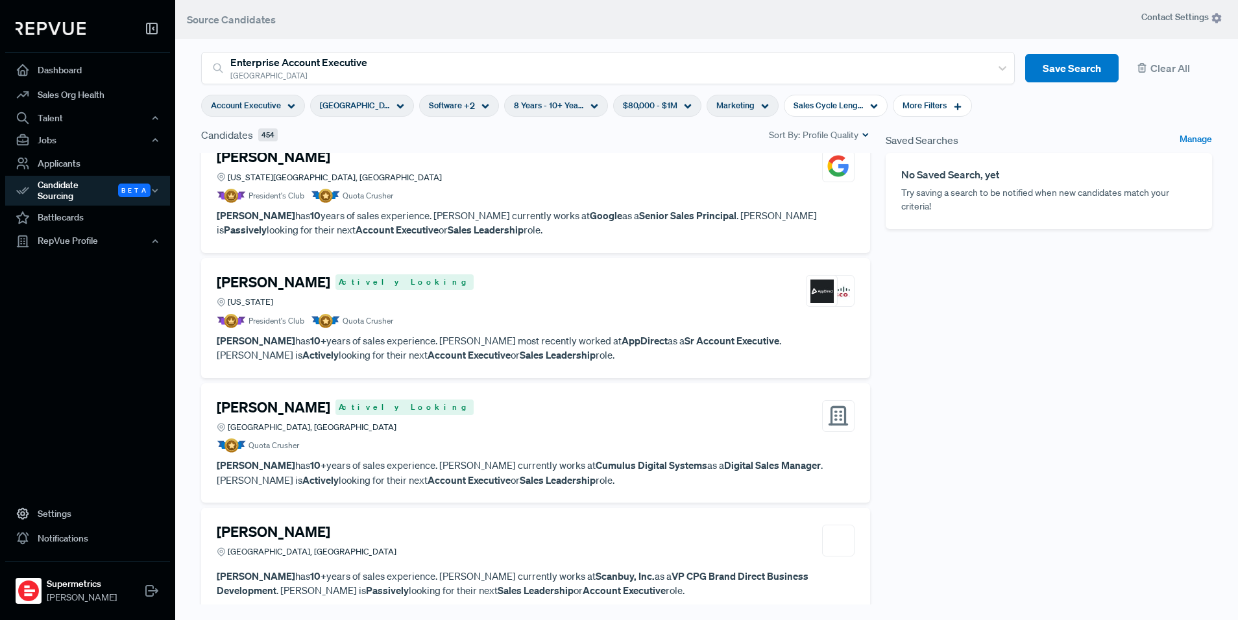
scroll to position [1372, 0]
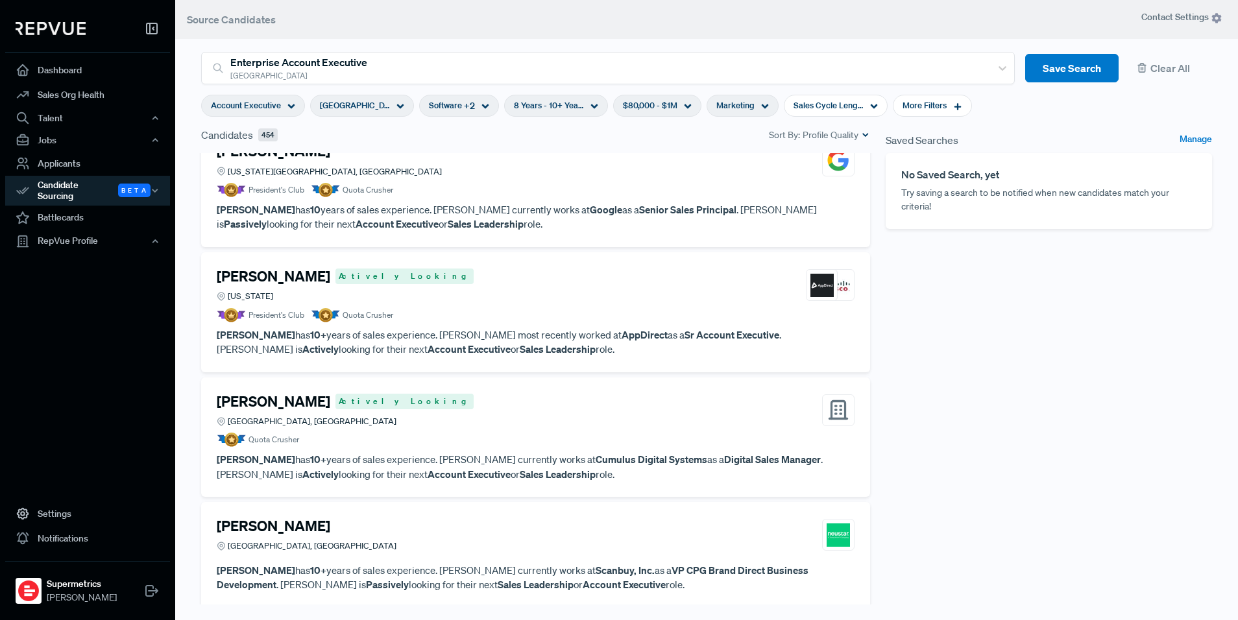
click at [522, 335] on p "Camilo Jurado has 10+ years of sales experience. Camilo most recently worked at…" at bounding box center [536, 342] width 638 height 29
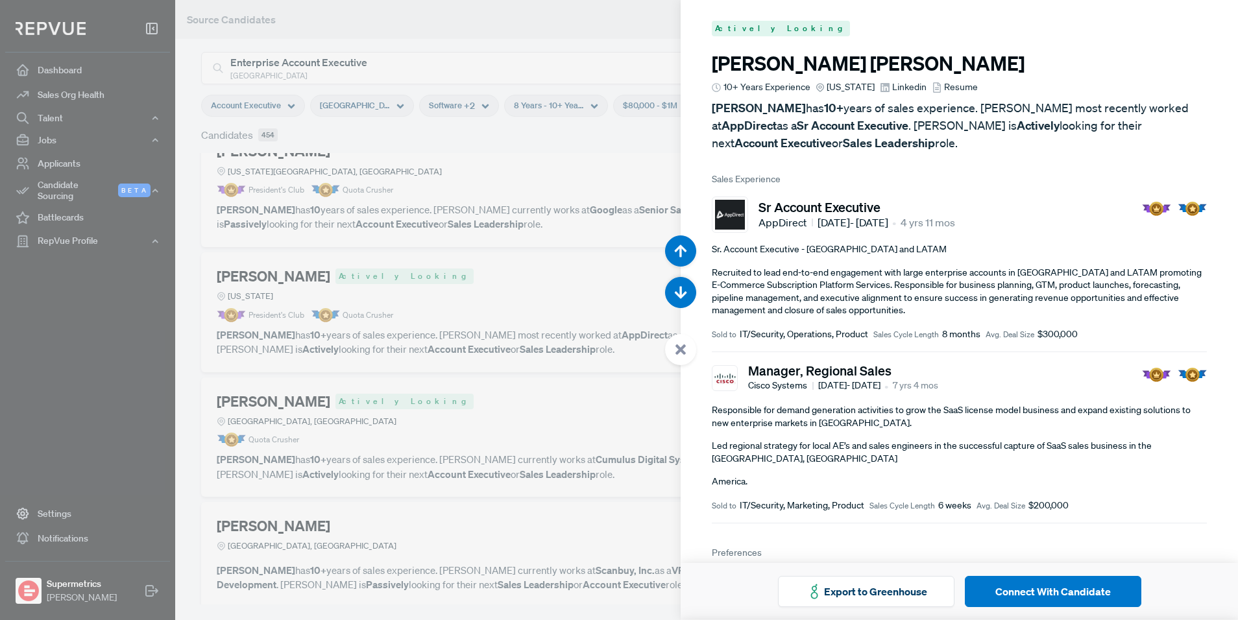
click at [892, 91] on span "Linkedin" at bounding box center [909, 87] width 34 height 14
click at [518, 294] on div at bounding box center [619, 310] width 1238 height 620
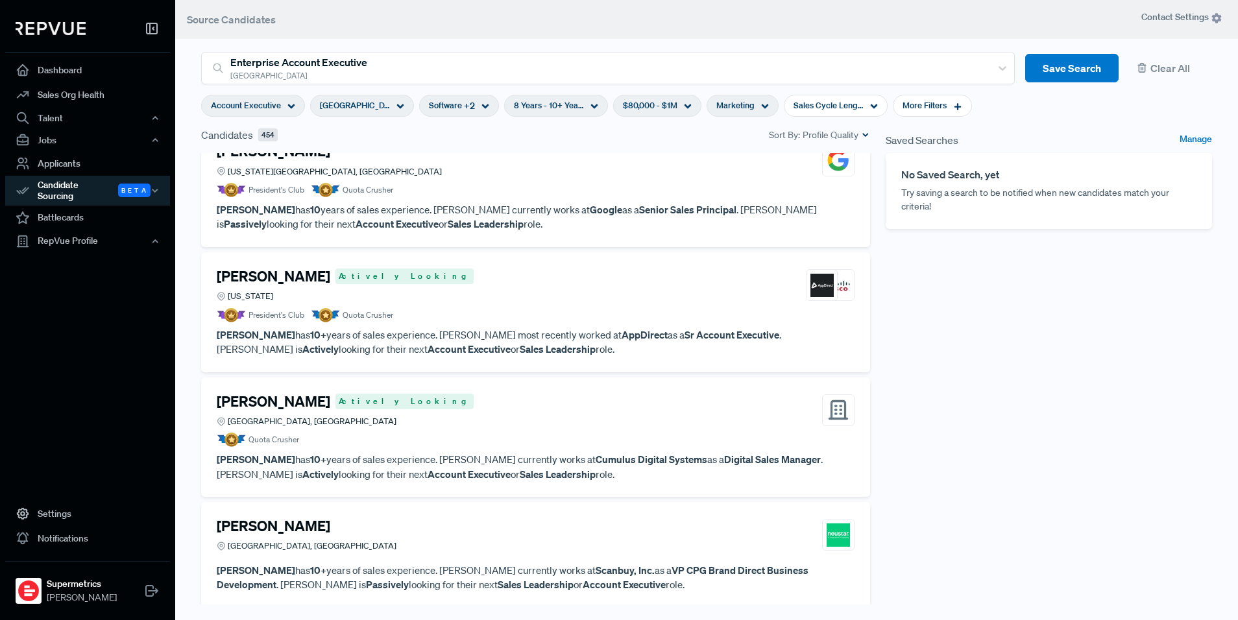
click at [925, 259] on div "Saved Searches Manage No Saved Search, yet Try saving a search to be notified w…" at bounding box center [1049, 374] width 342 height 494
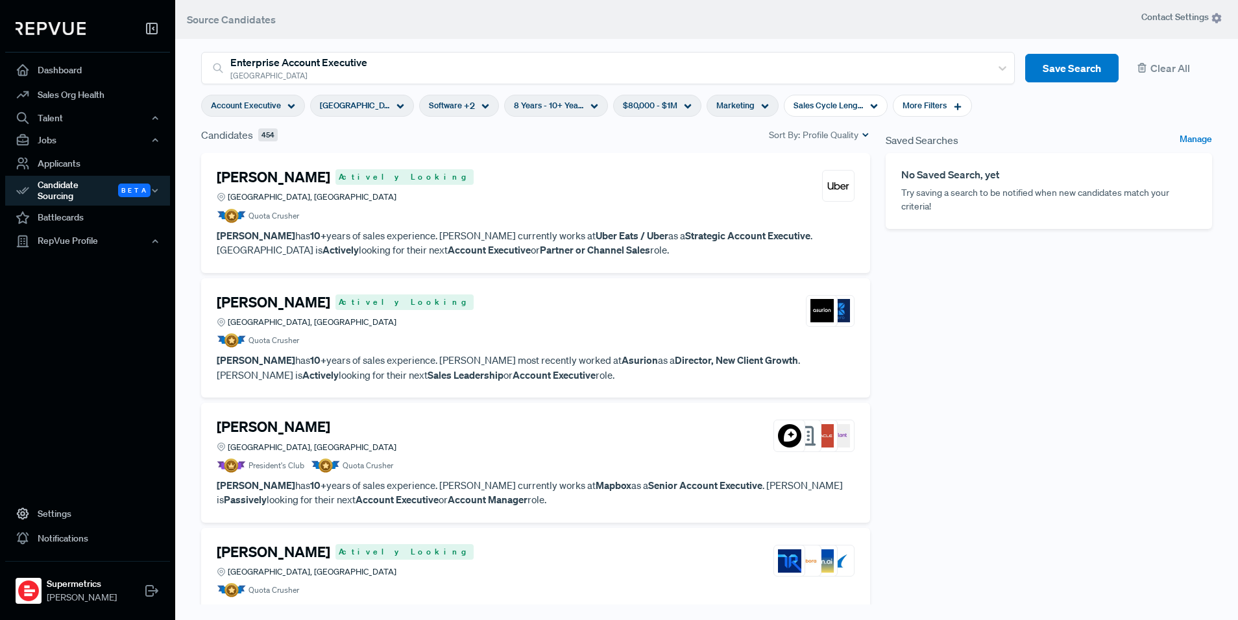
click at [736, 112] on div "Marketing" at bounding box center [743, 106] width 72 height 22
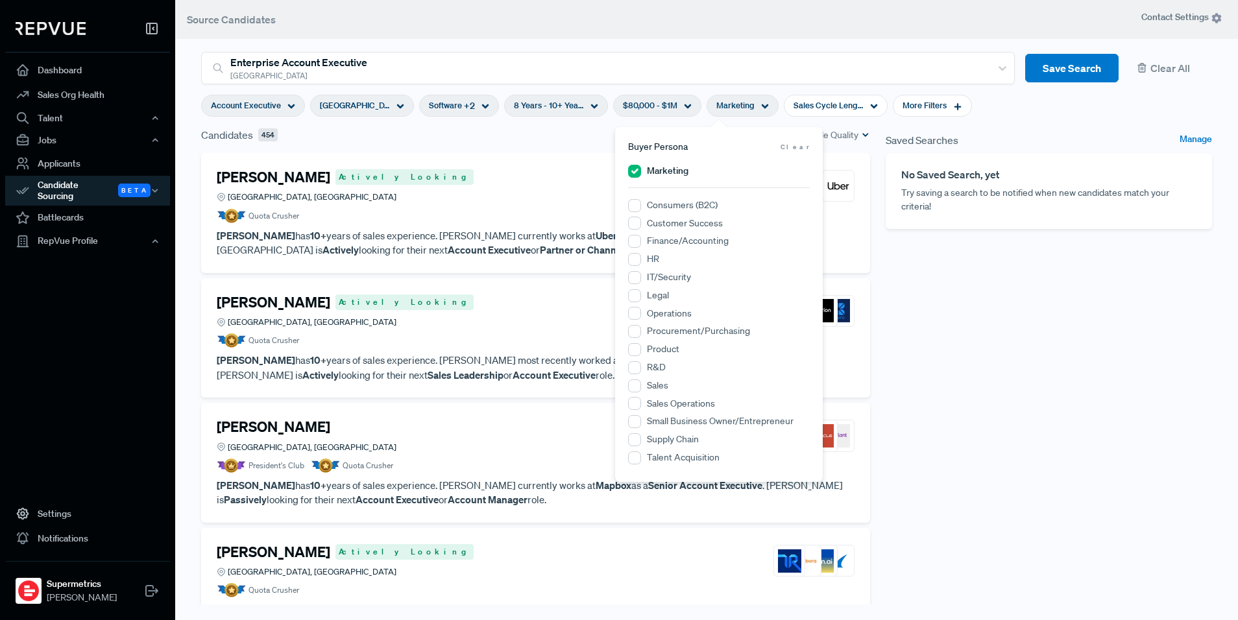
click at [655, 175] on label "Marketing" at bounding box center [668, 171] width 42 height 14
click at [641, 175] on input "Marketing" at bounding box center [634, 171] width 13 height 13
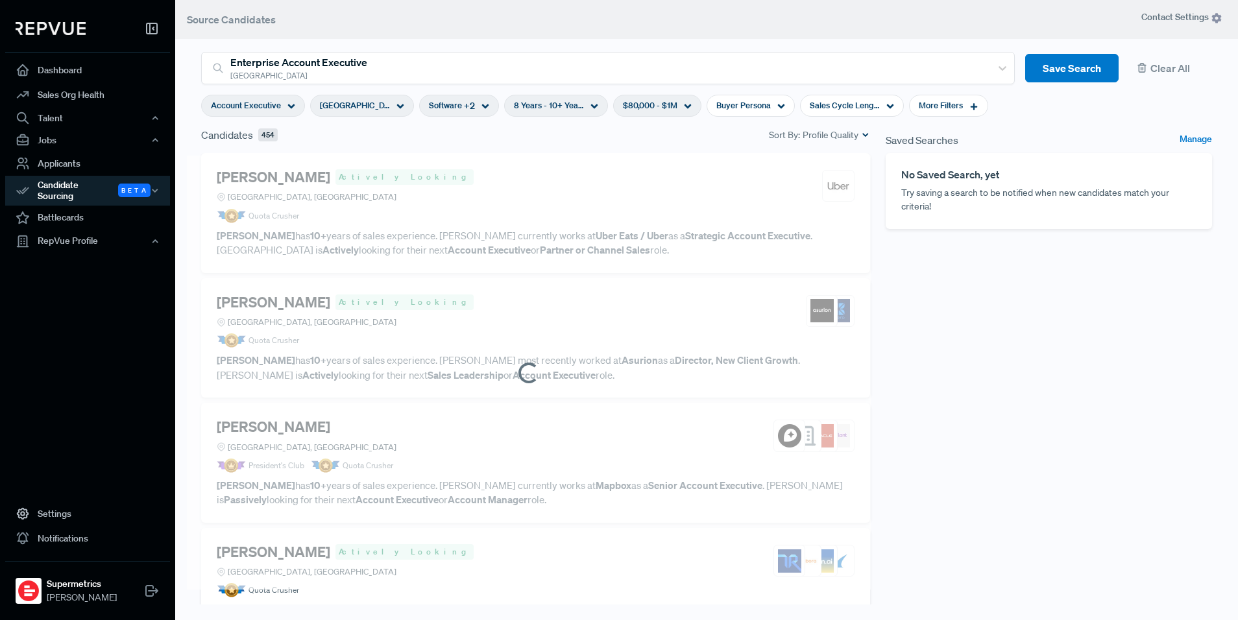
click at [926, 374] on div "Saved Searches Manage No Saved Search, yet Try saving a search to be notified w…" at bounding box center [1049, 374] width 342 height 494
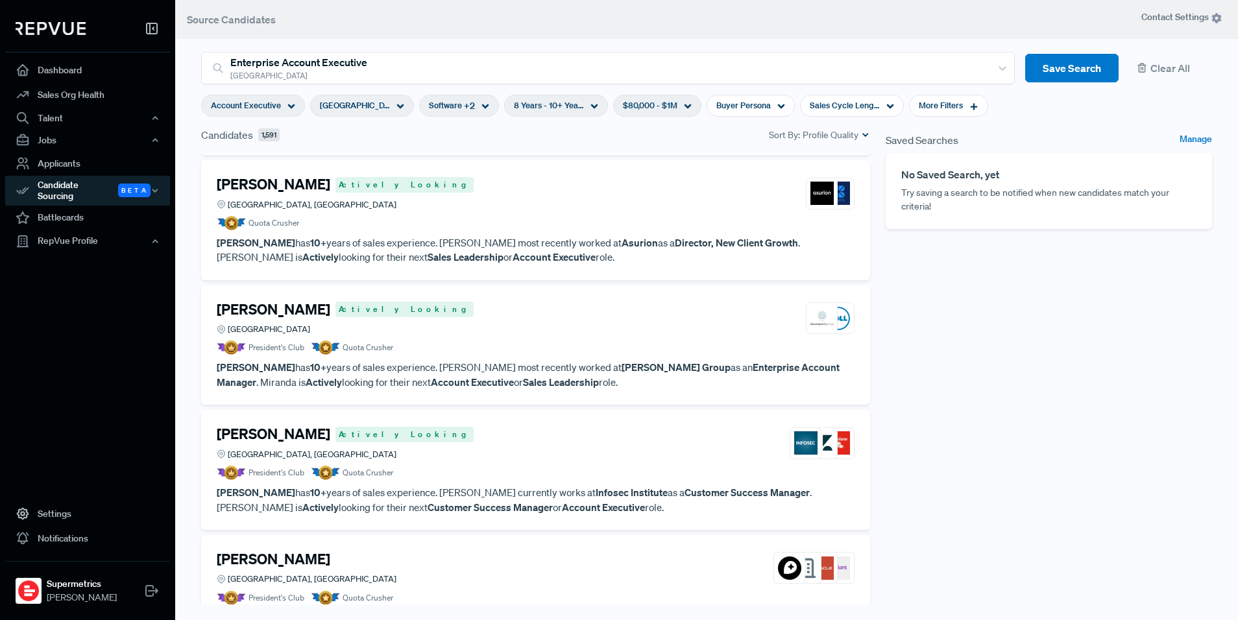
scroll to position [493, 0]
click at [650, 254] on p "Matthew McKee has 10+ years of sales experience. Matthew most recently worked a…" at bounding box center [536, 249] width 638 height 29
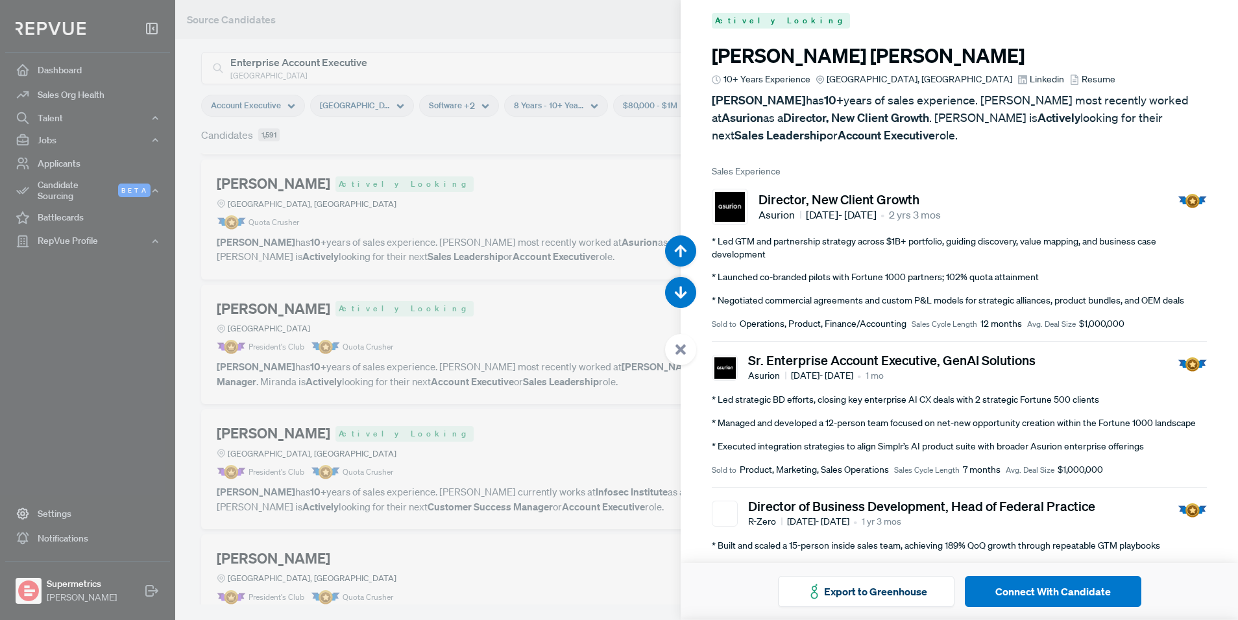
scroll to position [10, 0]
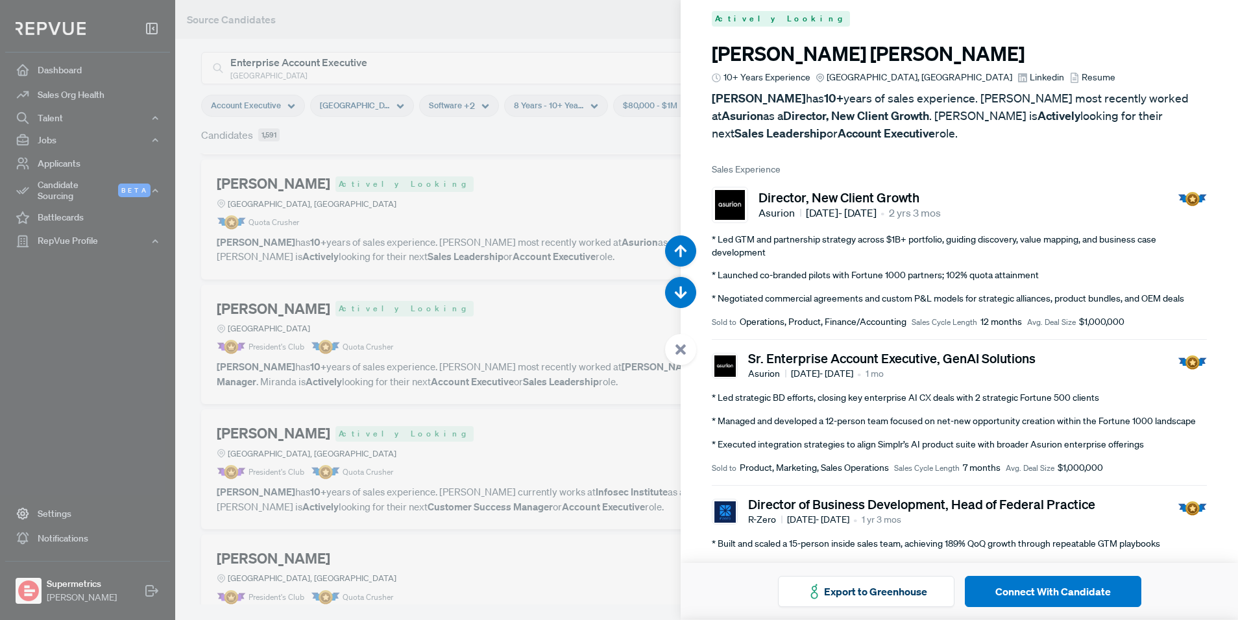
click at [906, 69] on article "Matthew McKee 10+ Years Experience Charlotte, NC Linkedin Resume Matthew McKee …" at bounding box center [959, 92] width 495 height 100
click at [548, 206] on div at bounding box center [619, 310] width 1238 height 620
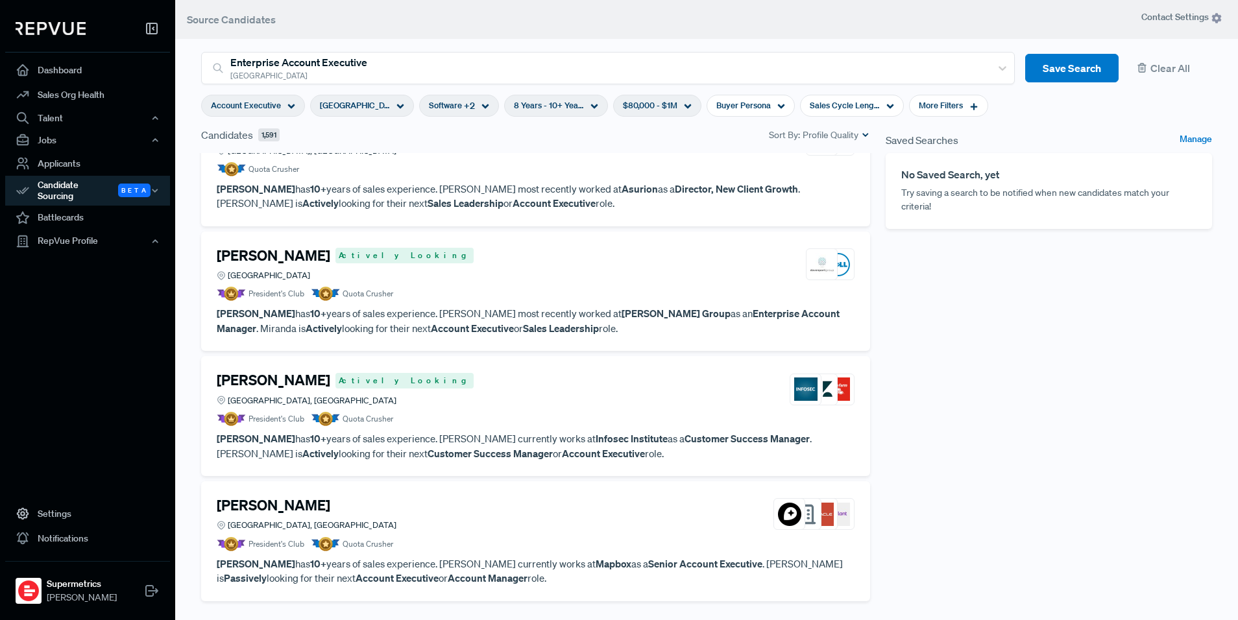
scroll to position [583, 0]
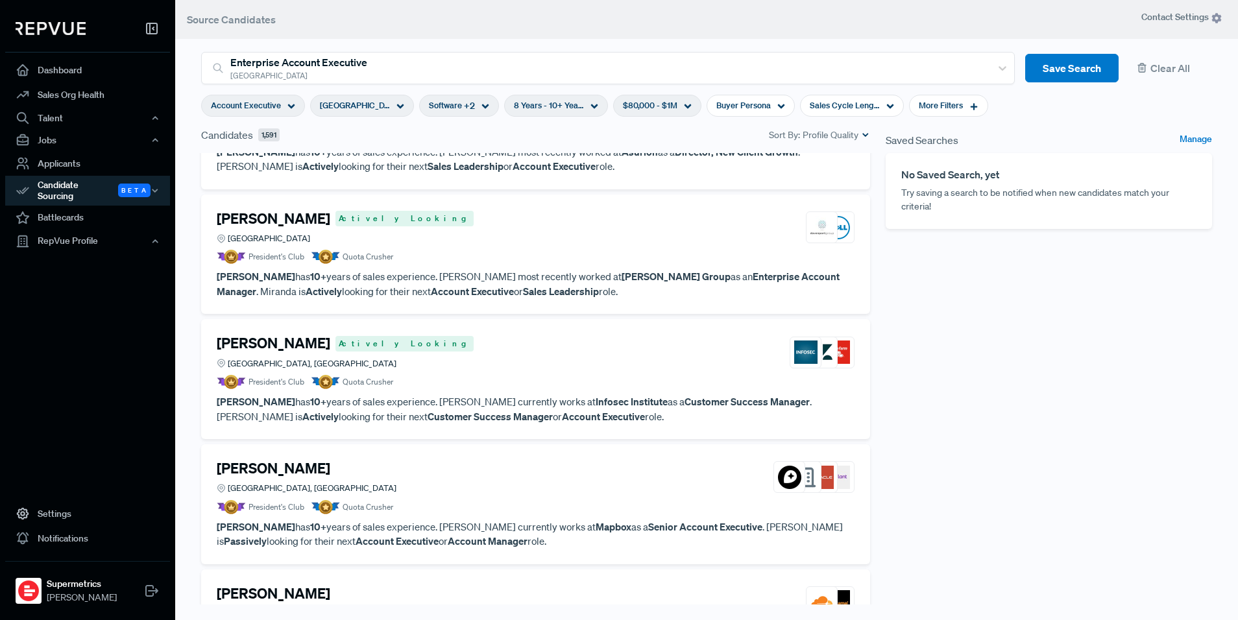
click at [268, 93] on section "Account Executive United States Software + 2 8 Years - 10+ Years $80,000 - $1M …" at bounding box center [594, 105] width 787 height 43
click at [268, 103] on span "Account Executive" at bounding box center [246, 105] width 70 height 12
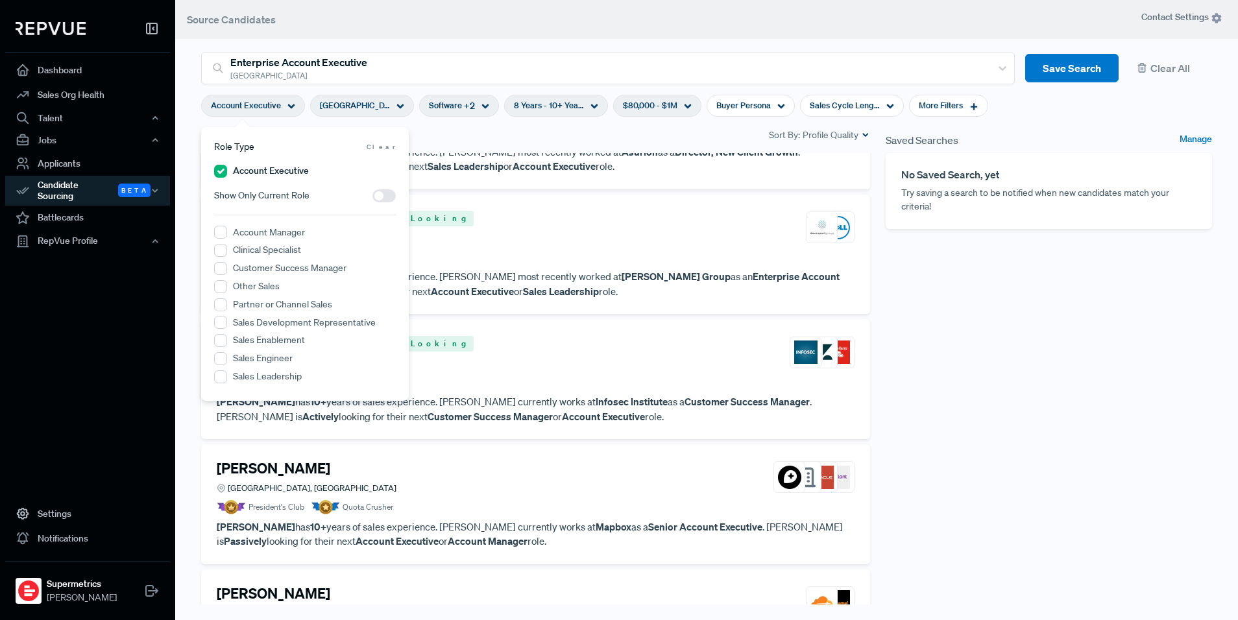
drag, startPoint x: 383, startPoint y: 191, endPoint x: 406, endPoint y: 199, distance: 24.0
click at [383, 191] on span at bounding box center [383, 195] width 23 height 13
click at [372, 199] on input "checkbox" at bounding box center [372, 199] width 0 height 0
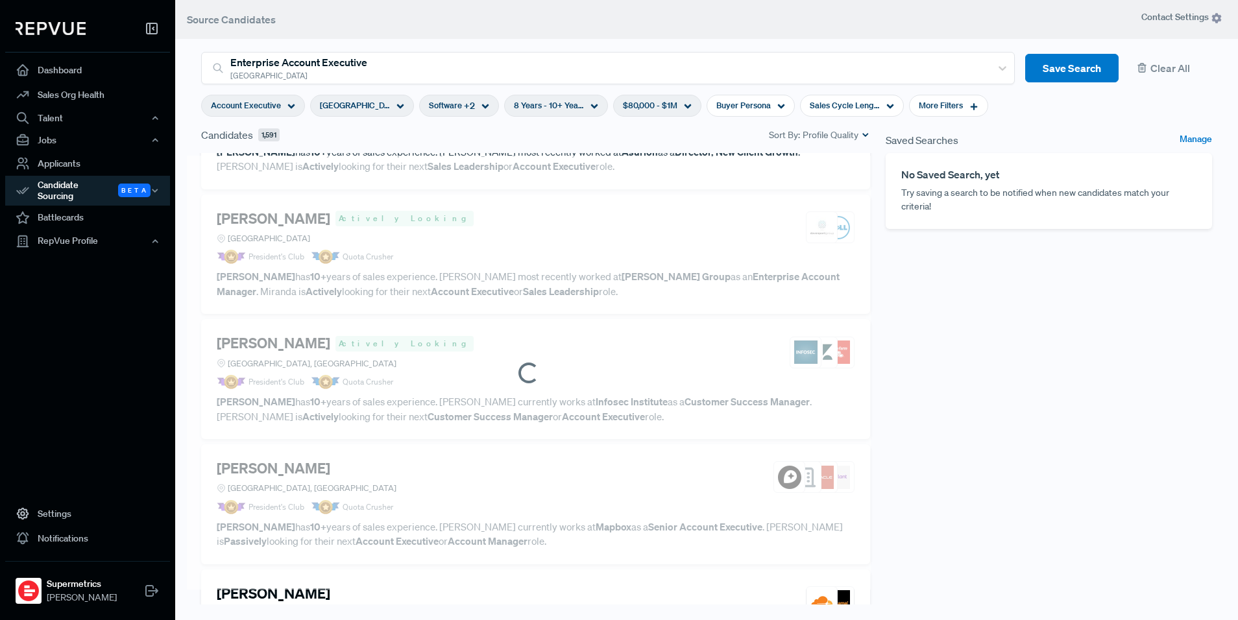
click at [926, 380] on div "Saved Searches Manage No Saved Search, yet Try saving a search to be notified w…" at bounding box center [1049, 374] width 342 height 494
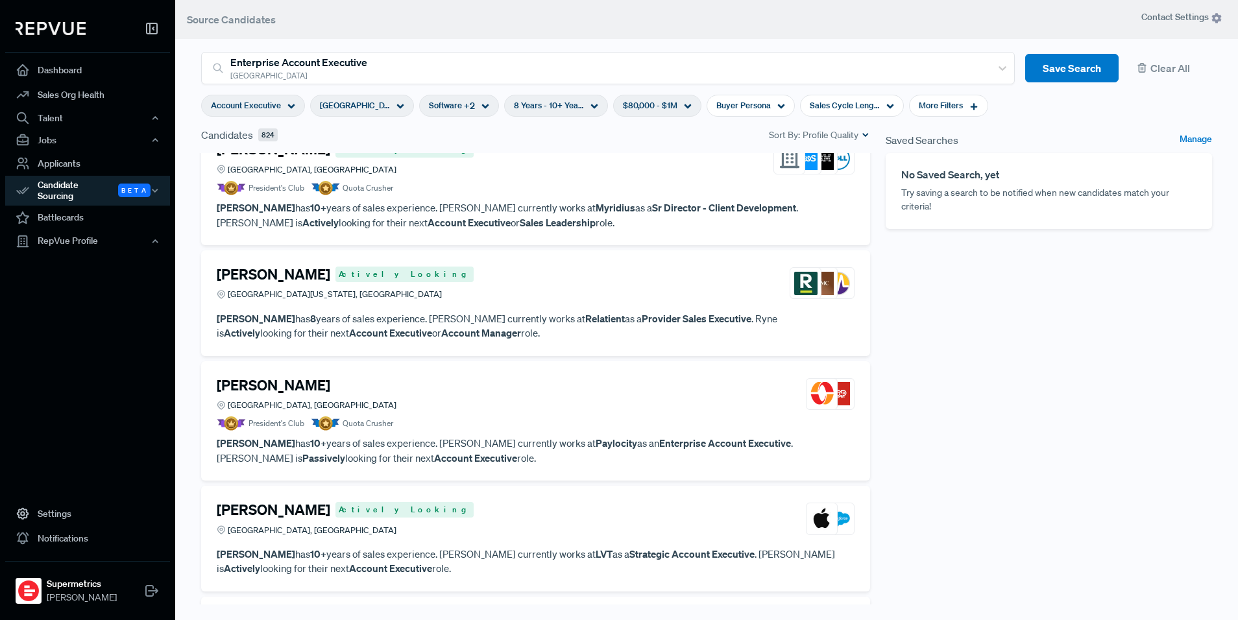
scroll to position [778, 0]
click at [682, 332] on p "Ryne Moen has 8 years of sales experience. Ryne currently works at Relatient as…" at bounding box center [536, 325] width 638 height 29
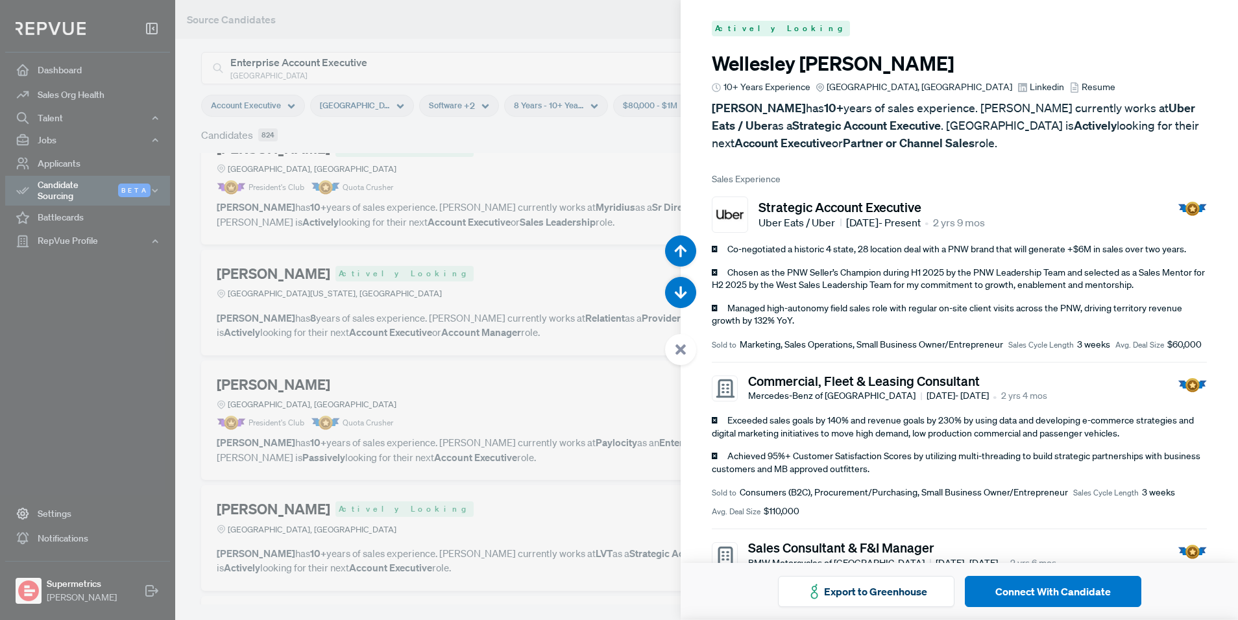
scroll to position [4342, 0]
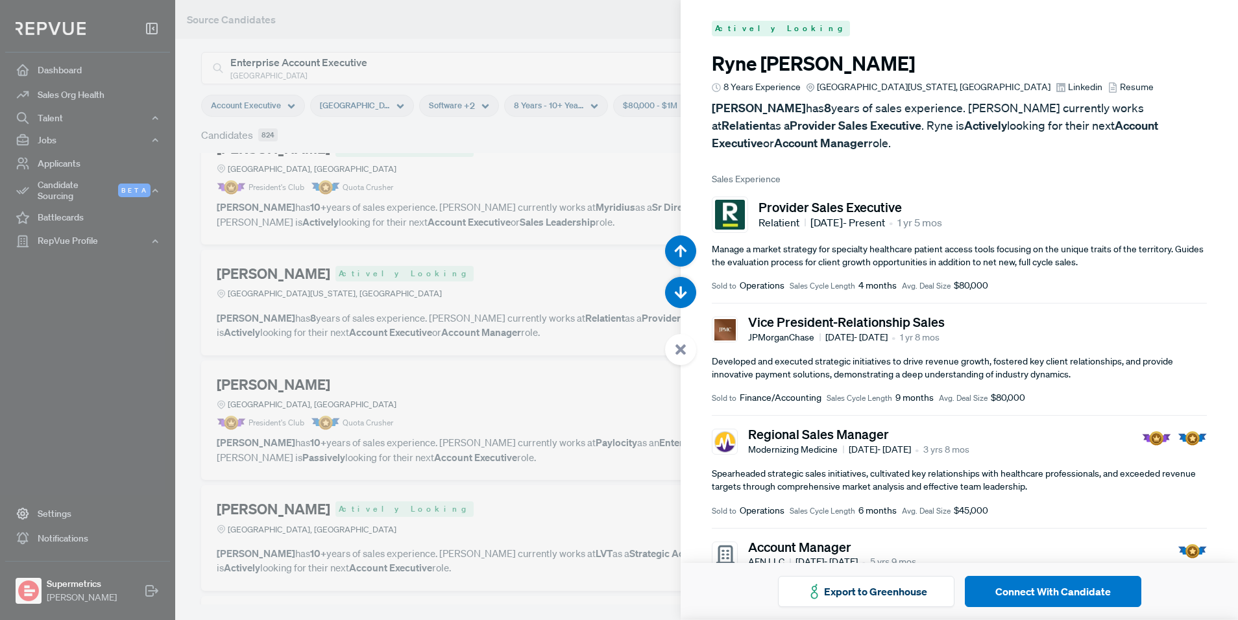
click at [516, 255] on div at bounding box center [619, 310] width 1238 height 620
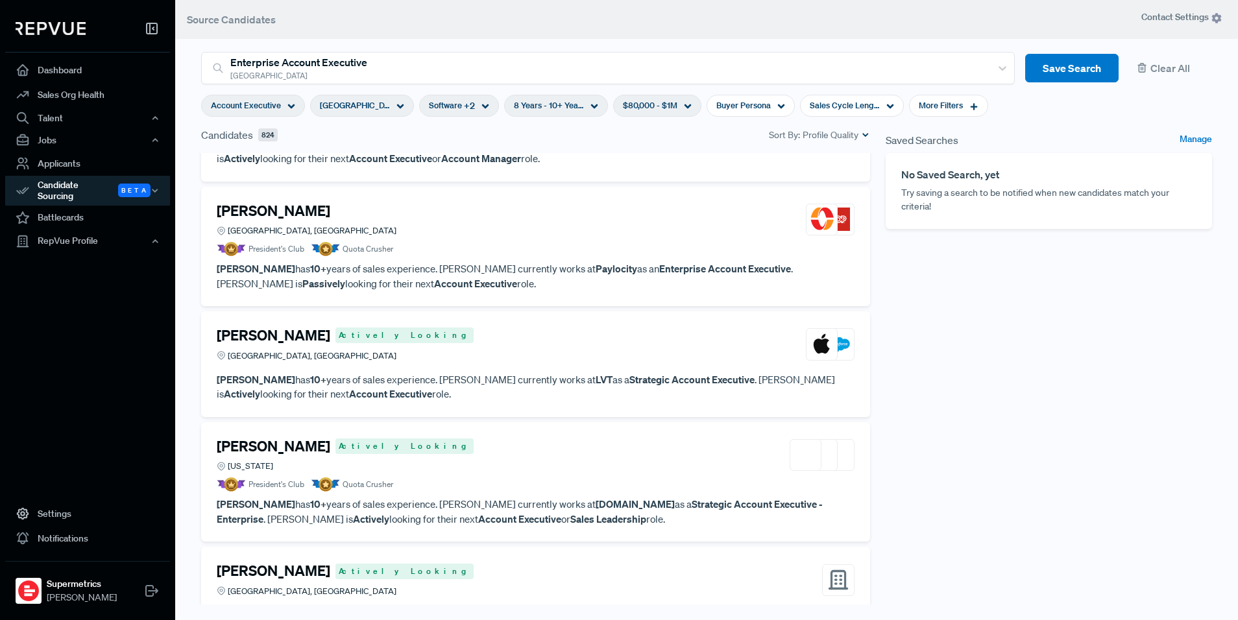
scroll to position [973, 0]
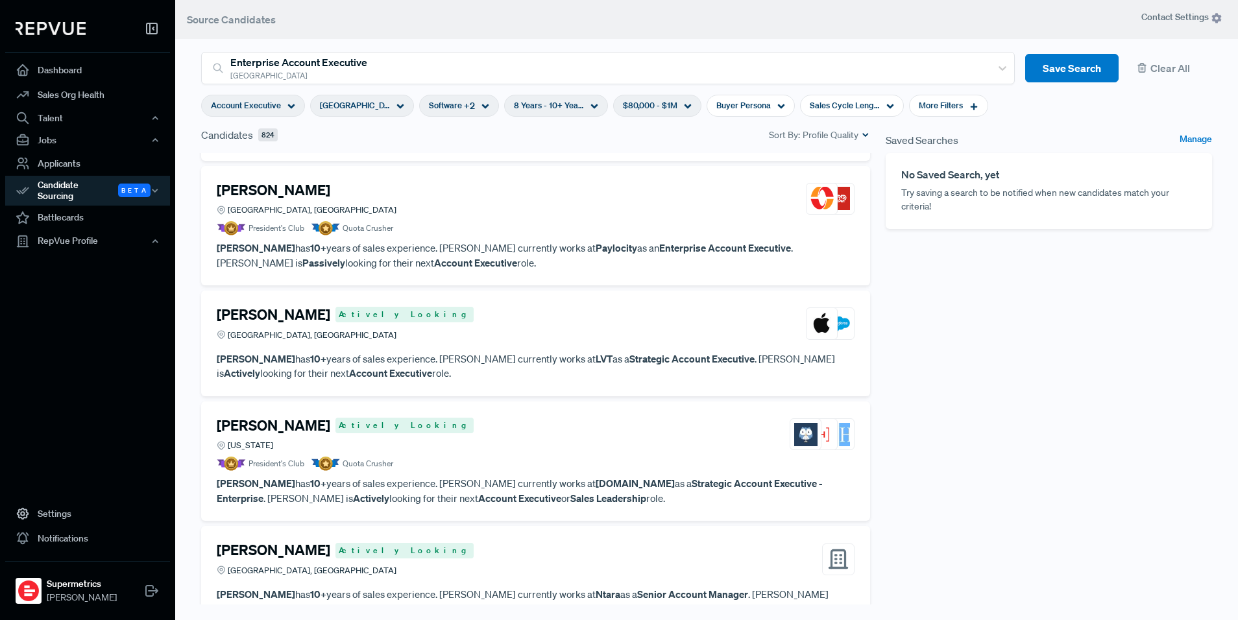
click at [574, 256] on p "Scott Angelo has 10+ years of sales experience. Scott currently works at Payloc…" at bounding box center [536, 255] width 638 height 29
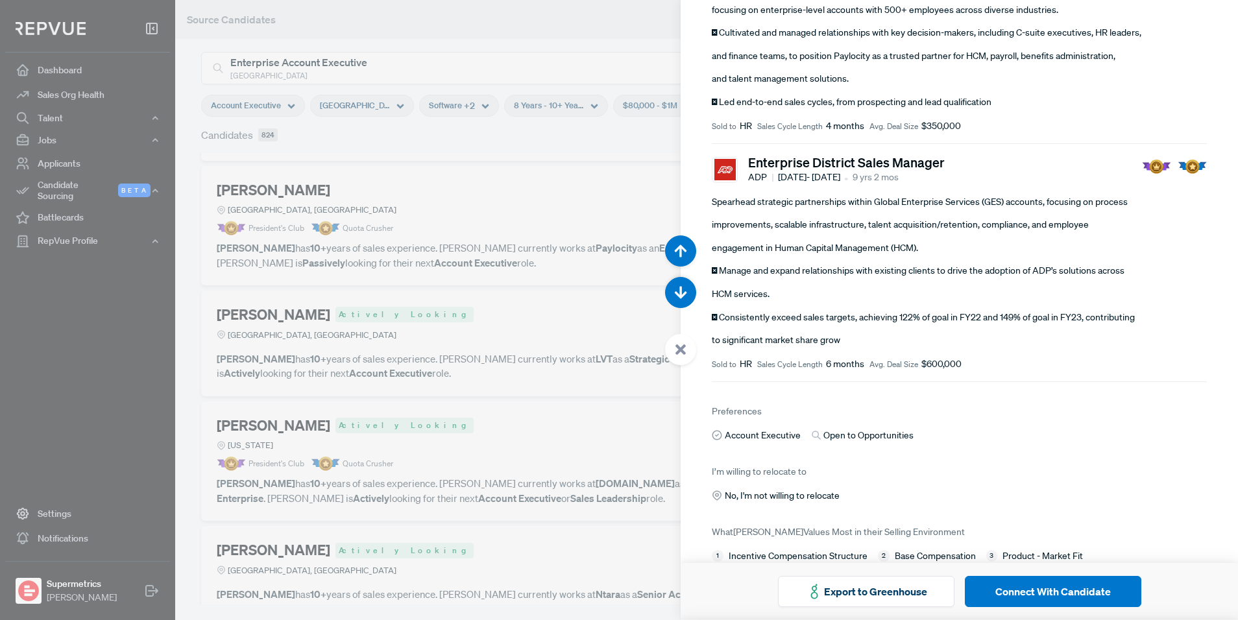
scroll to position [256, 0]
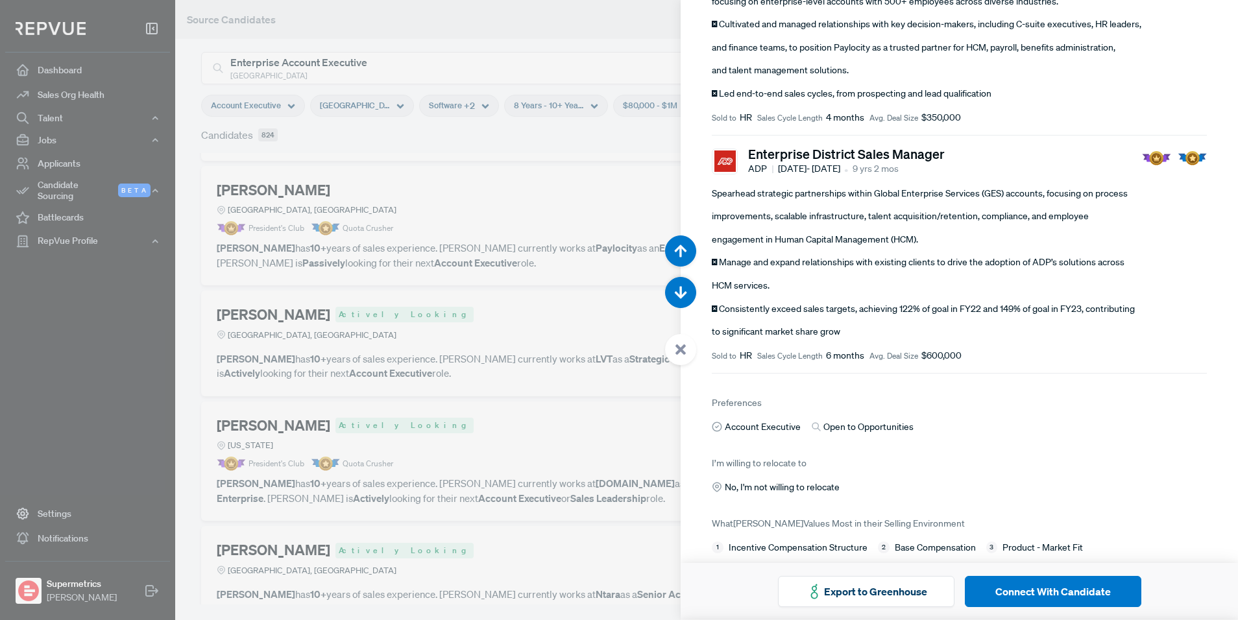
click at [475, 239] on div at bounding box center [619, 310] width 1238 height 620
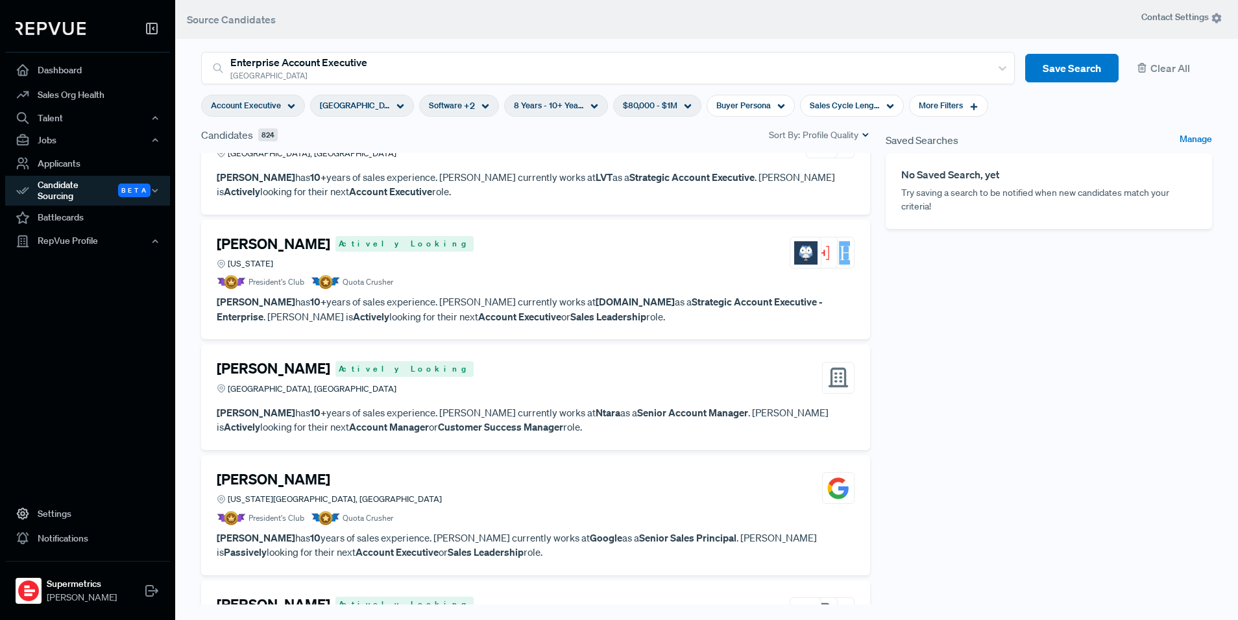
scroll to position [1156, 0]
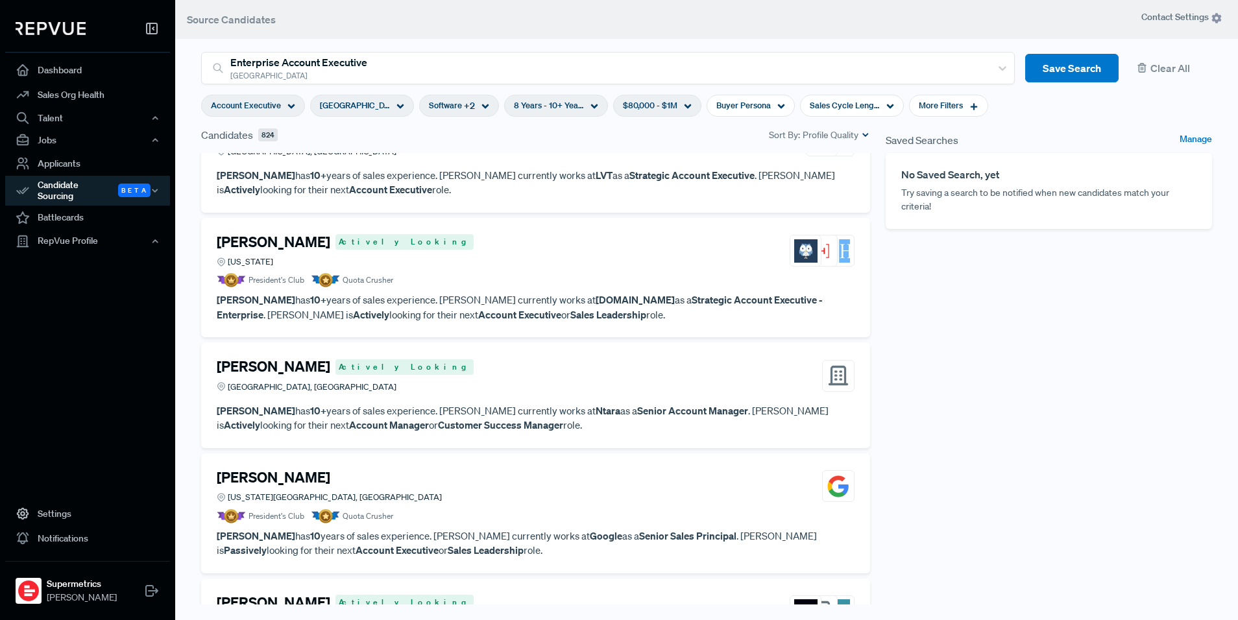
click at [528, 297] on p "Scott Bannach has 10+ years of sales experience. Scott currently works at data.…" at bounding box center [536, 307] width 638 height 29
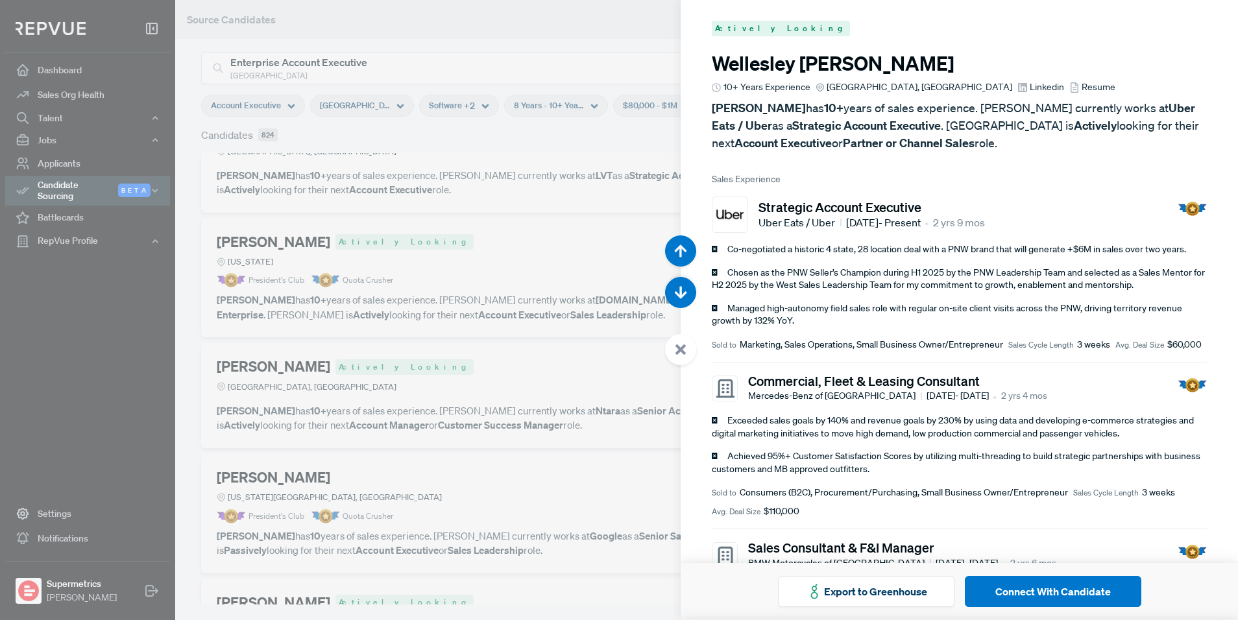
scroll to position [6203, 0]
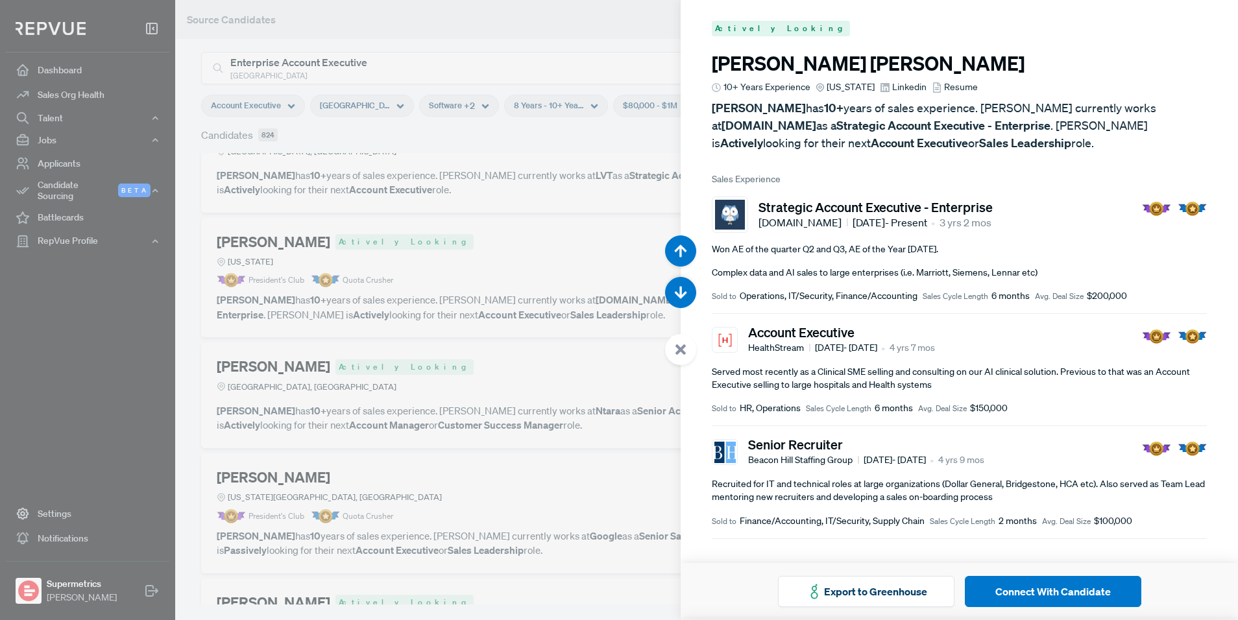
click at [404, 261] on div at bounding box center [619, 310] width 1238 height 620
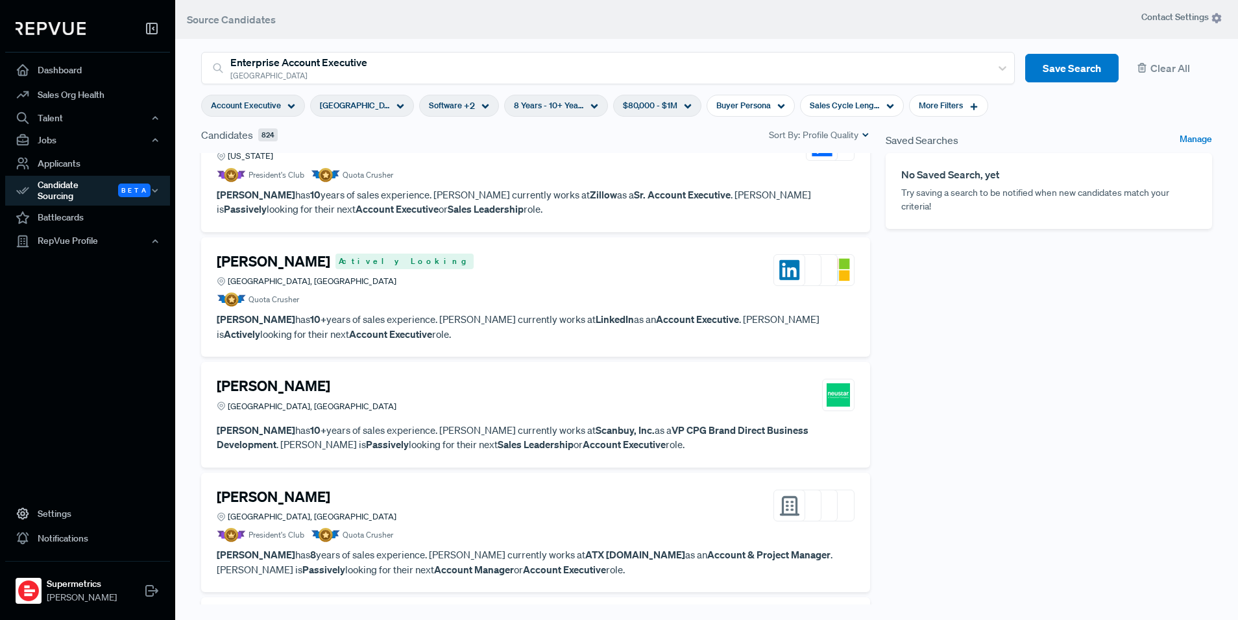
scroll to position [1738, 0]
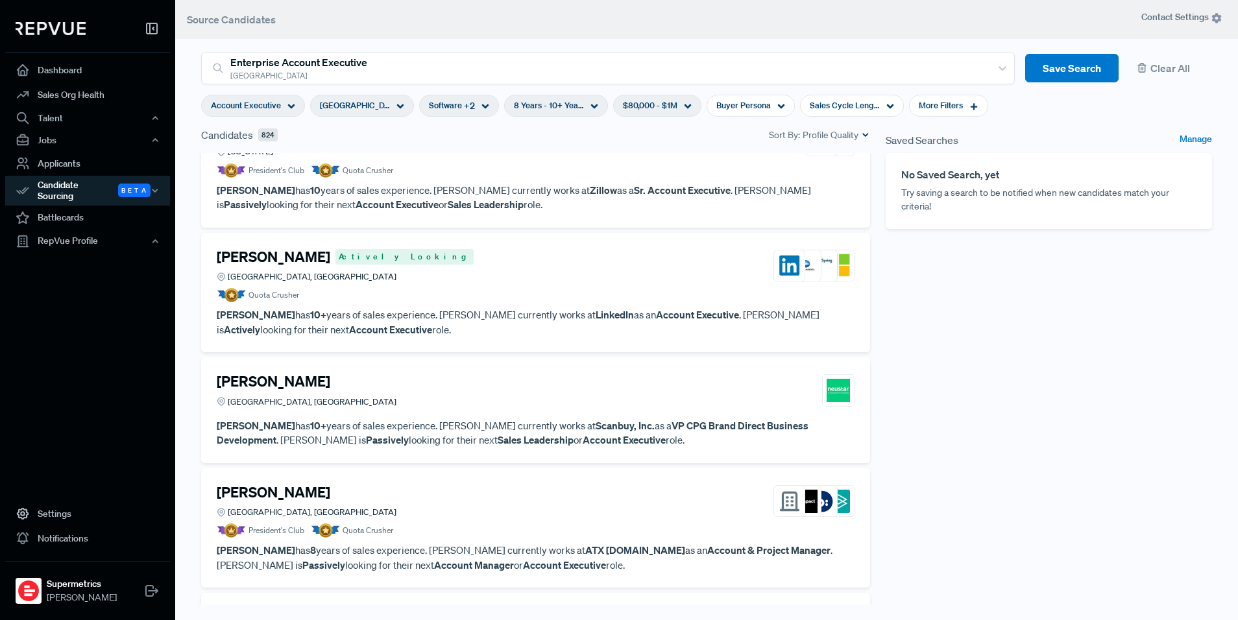
click at [492, 304] on article "Sandra Brusch Actively Looking Greater Atlanta Area, GA Quota Crusher Sandra Br…" at bounding box center [536, 293] width 638 height 89
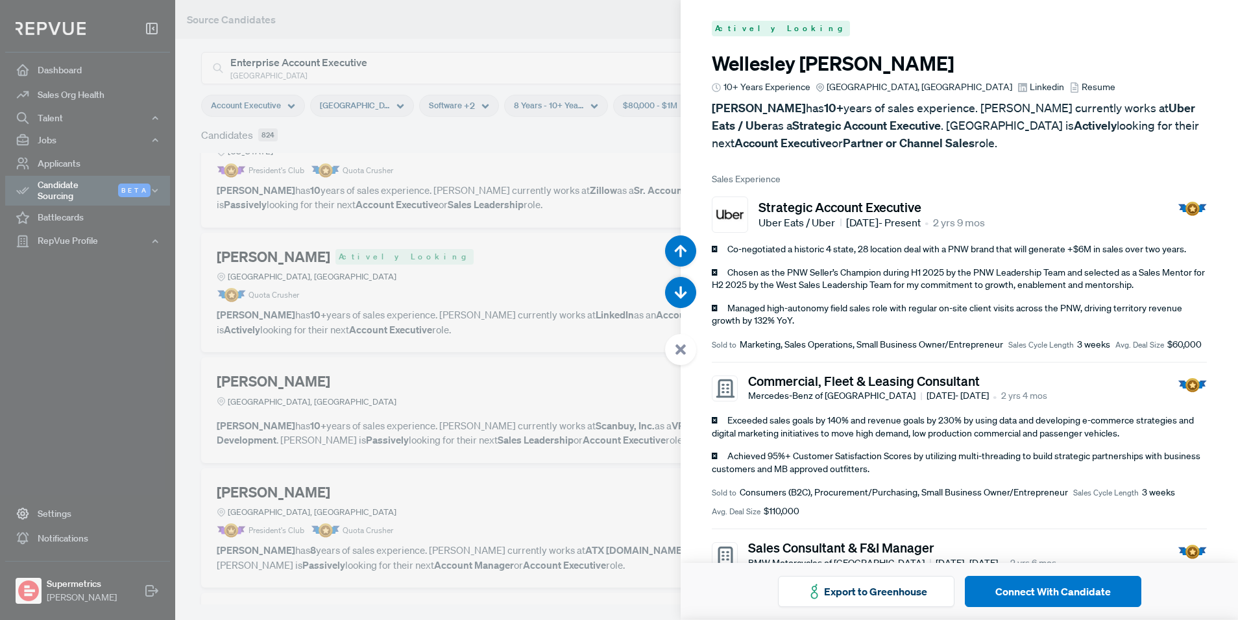
scroll to position [9304, 0]
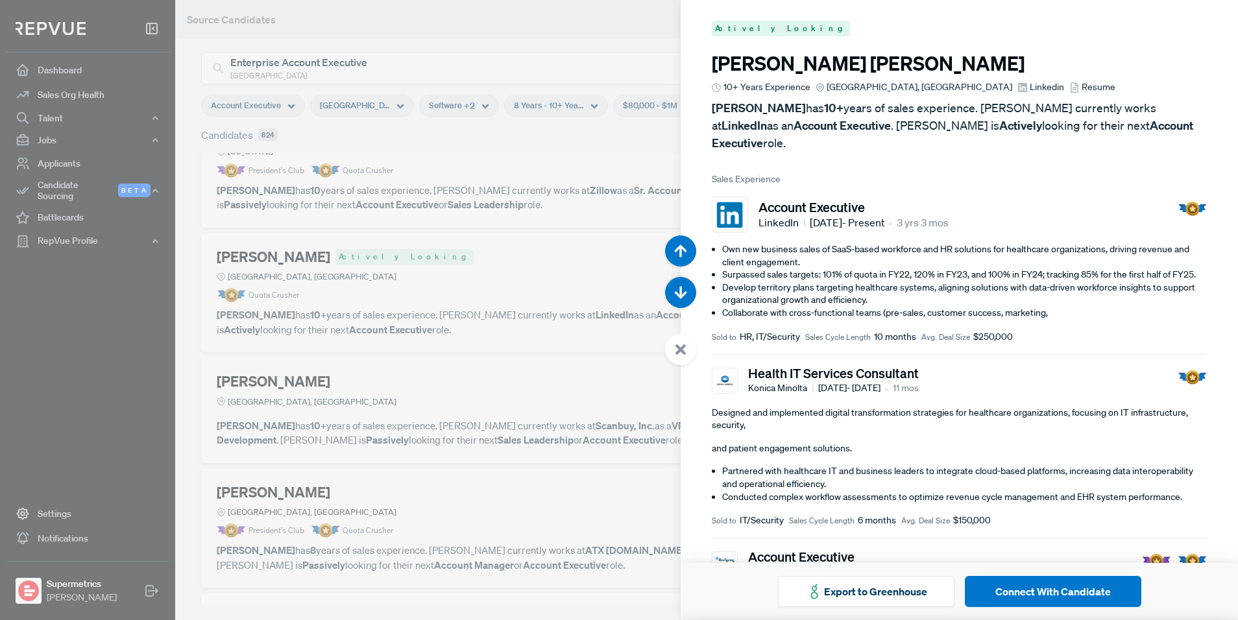
click at [491, 304] on div at bounding box center [619, 310] width 1238 height 620
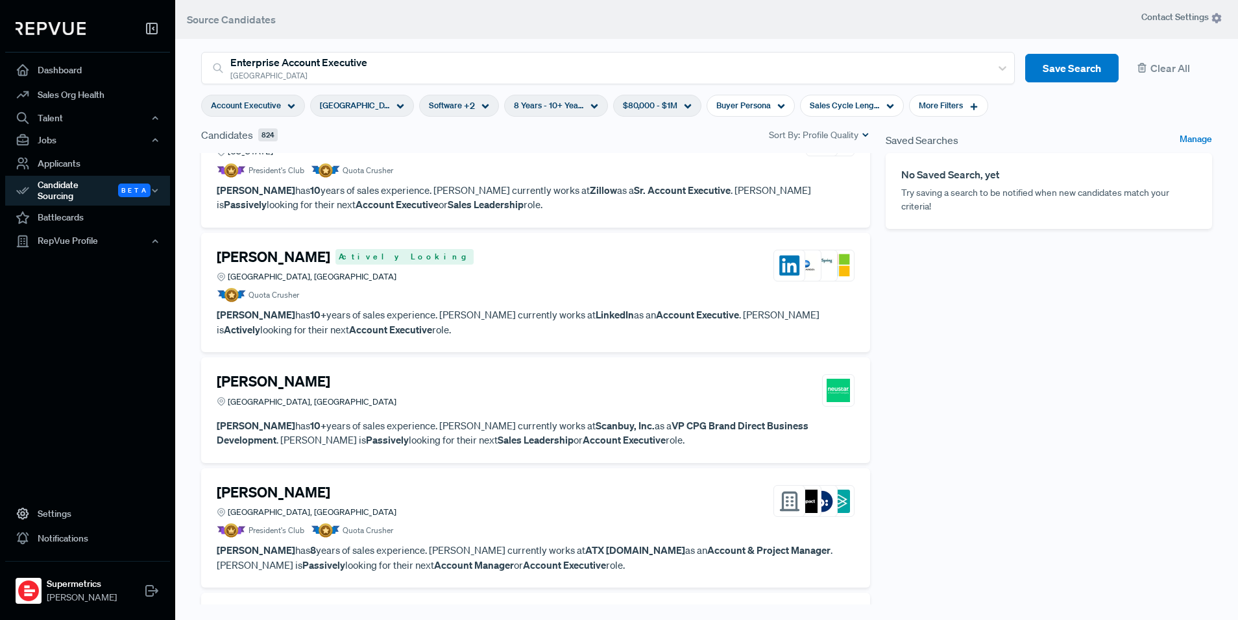
click at [500, 305] on article "Sandra Brusch Actively Looking Greater Atlanta Area, GA Quota Crusher Sandra Br…" at bounding box center [536, 293] width 638 height 89
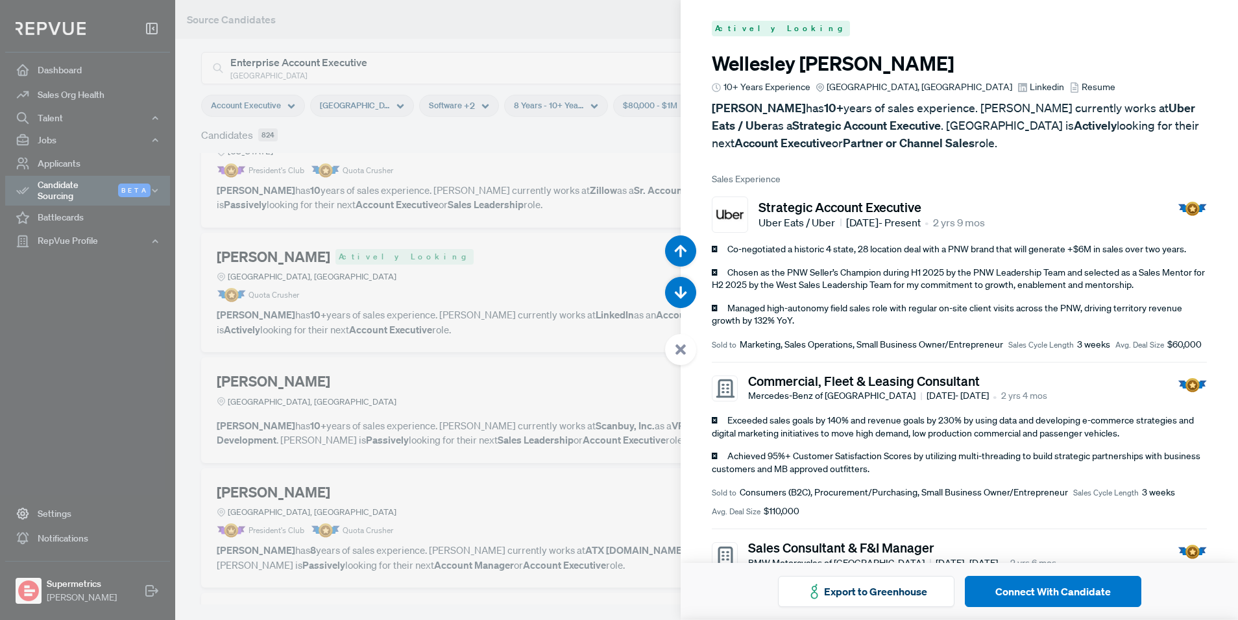
scroll to position [9304, 0]
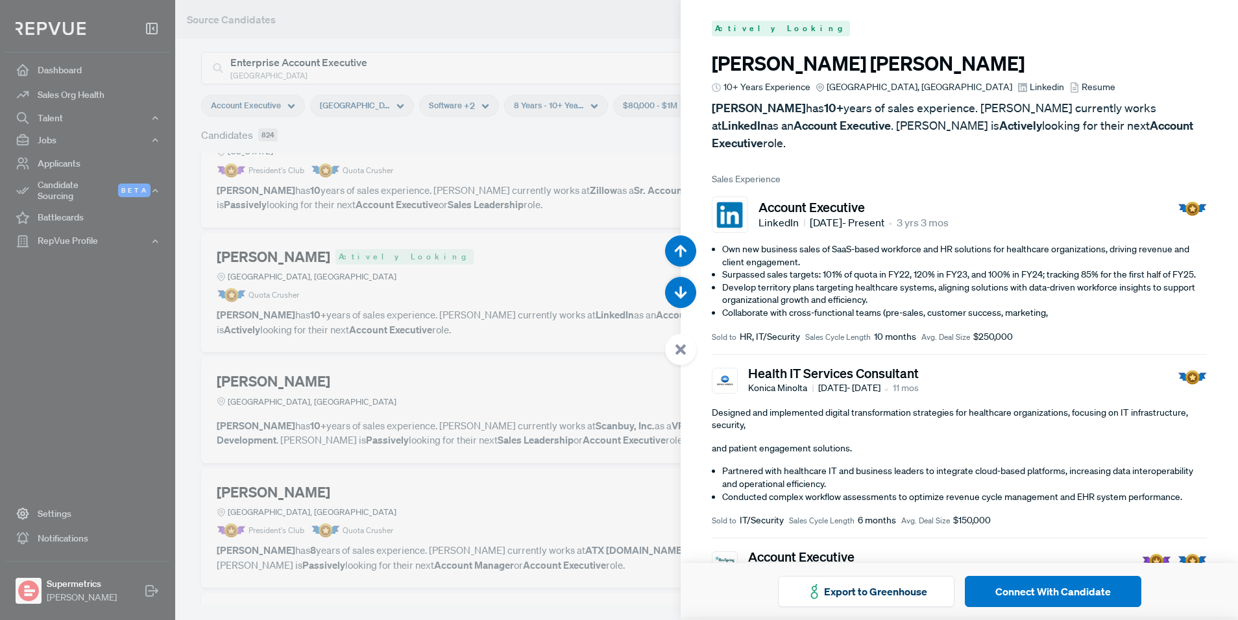
click at [535, 268] on div at bounding box center [619, 310] width 1238 height 620
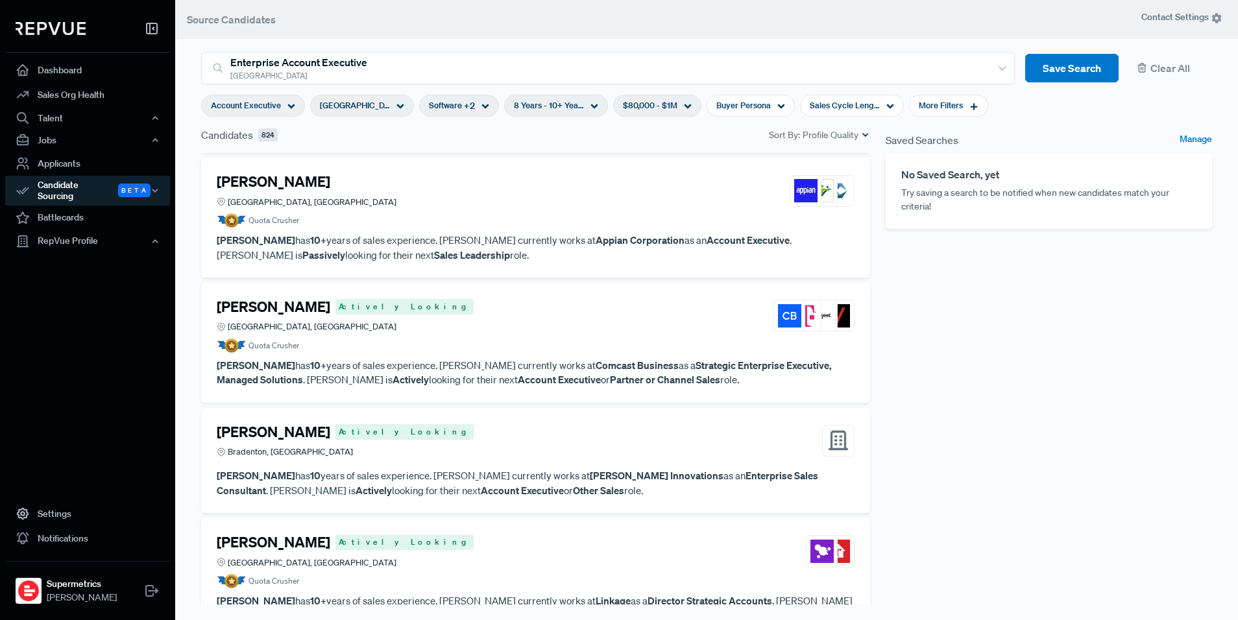
scroll to position [3038, 0]
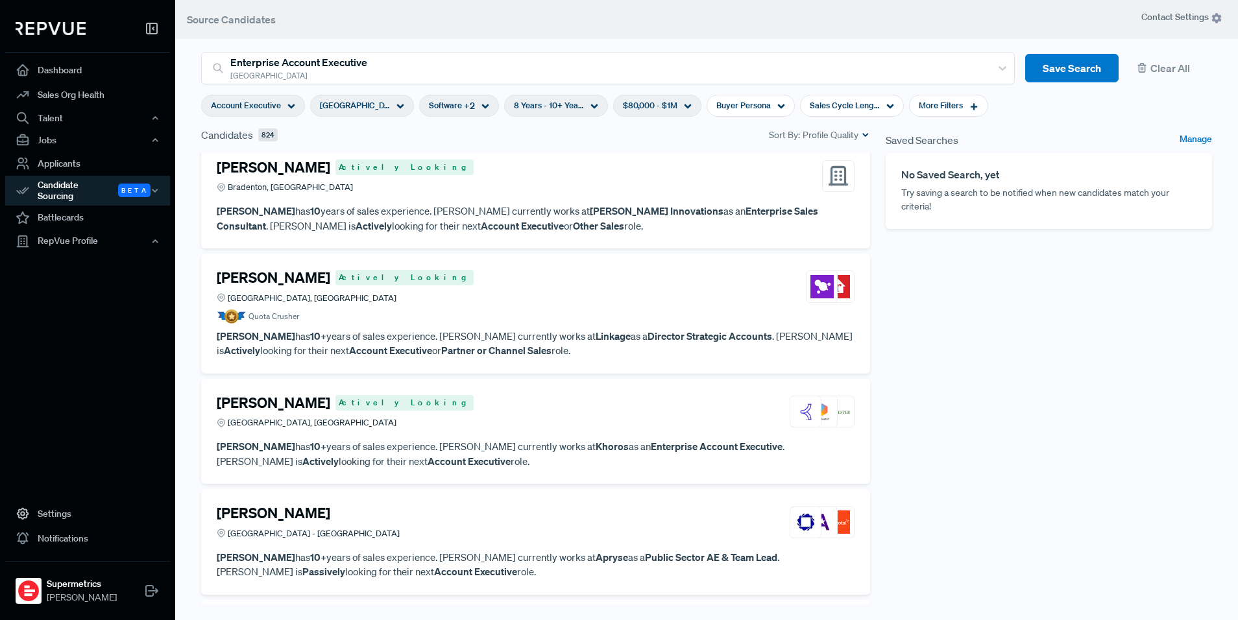
click at [507, 410] on div "Blake Pistor Actively Looking Greater Dallas Area, TX" at bounding box center [536, 411] width 638 height 35
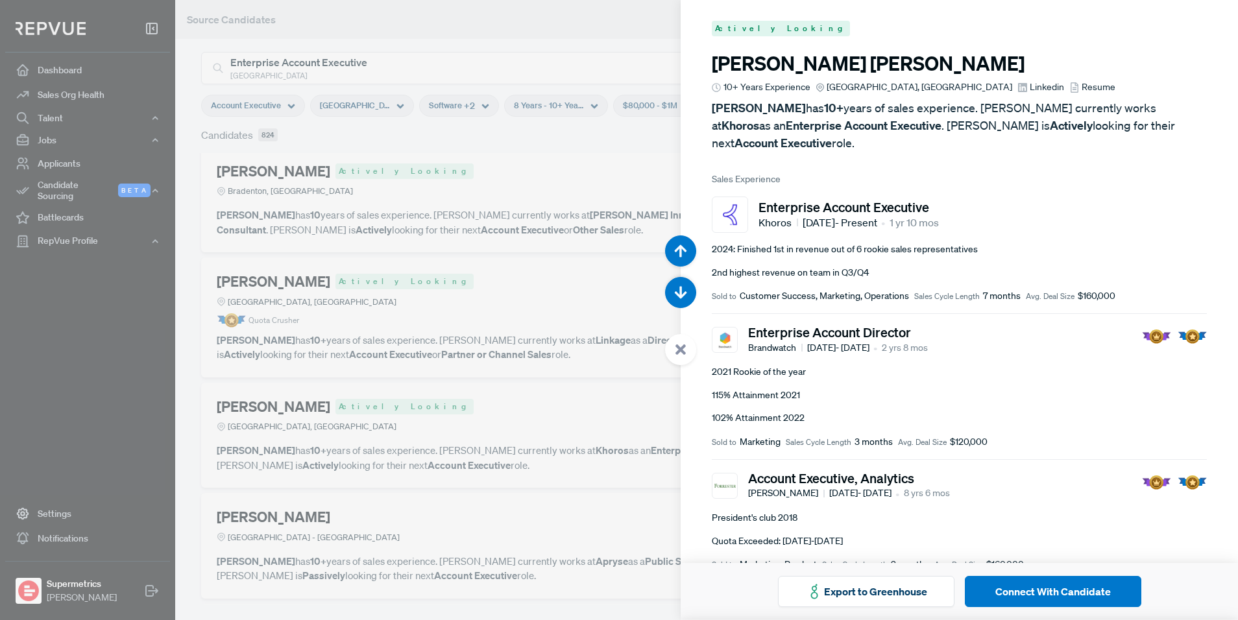
click at [926, 85] on span "Linkedin" at bounding box center [1047, 87] width 34 height 14
click at [457, 174] on div at bounding box center [619, 310] width 1238 height 620
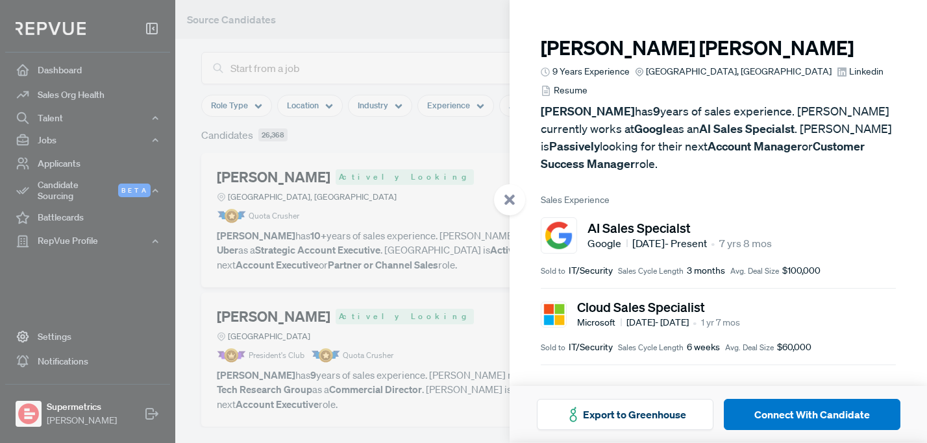
click at [849, 72] on span "Linkedin" at bounding box center [866, 72] width 34 height 14
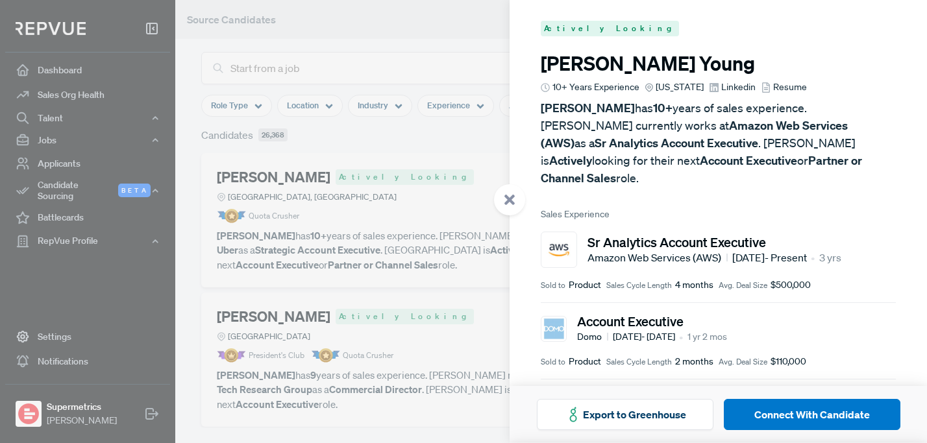
click at [721, 84] on span "Linkedin" at bounding box center [738, 87] width 34 height 14
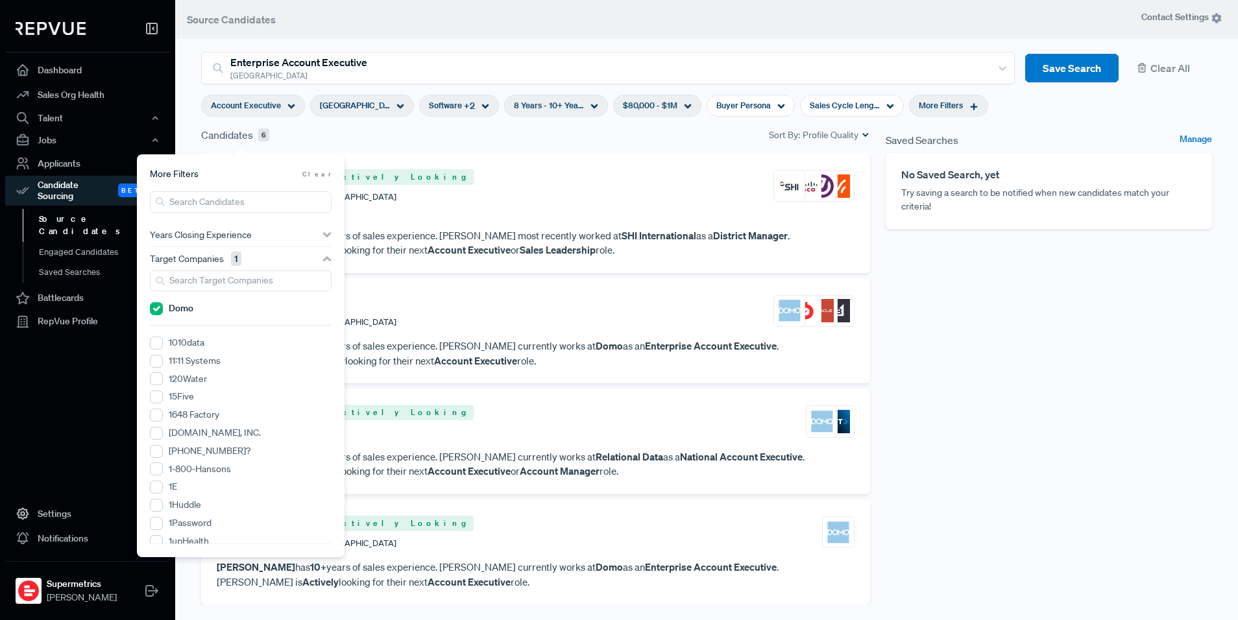
scroll to position [346, 0]
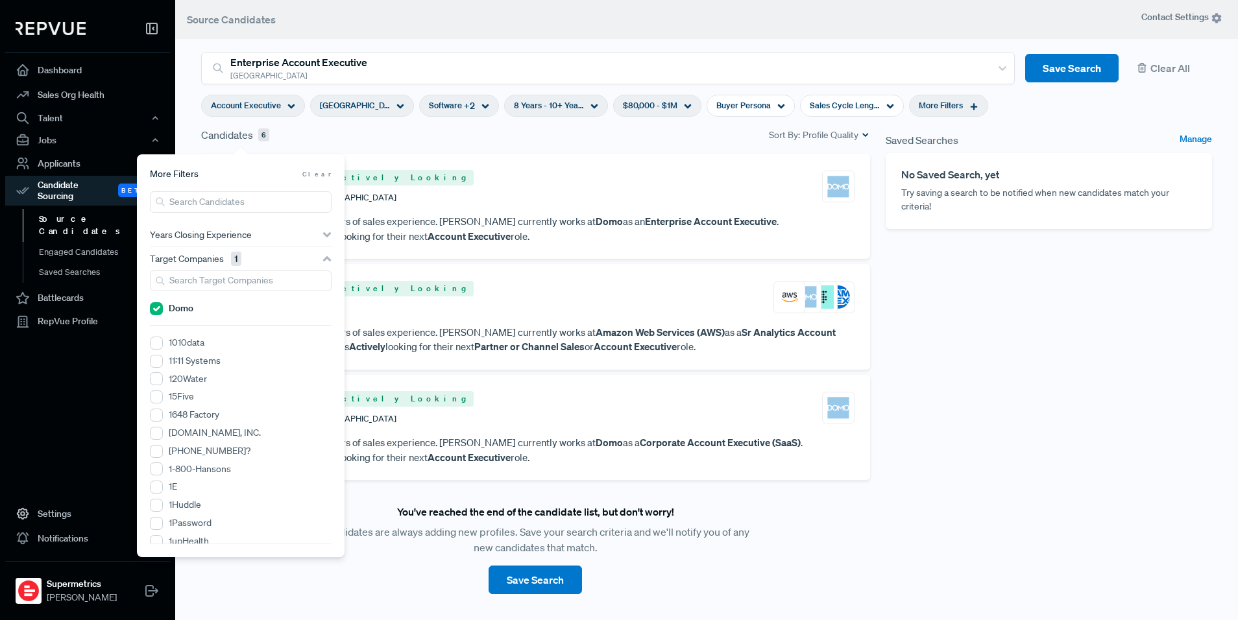
click at [549, 137] on div "Candidates 6 Sort By: Profile Quality" at bounding box center [535, 135] width 669 height 16
